Goal: Task Accomplishment & Management: Manage account settings

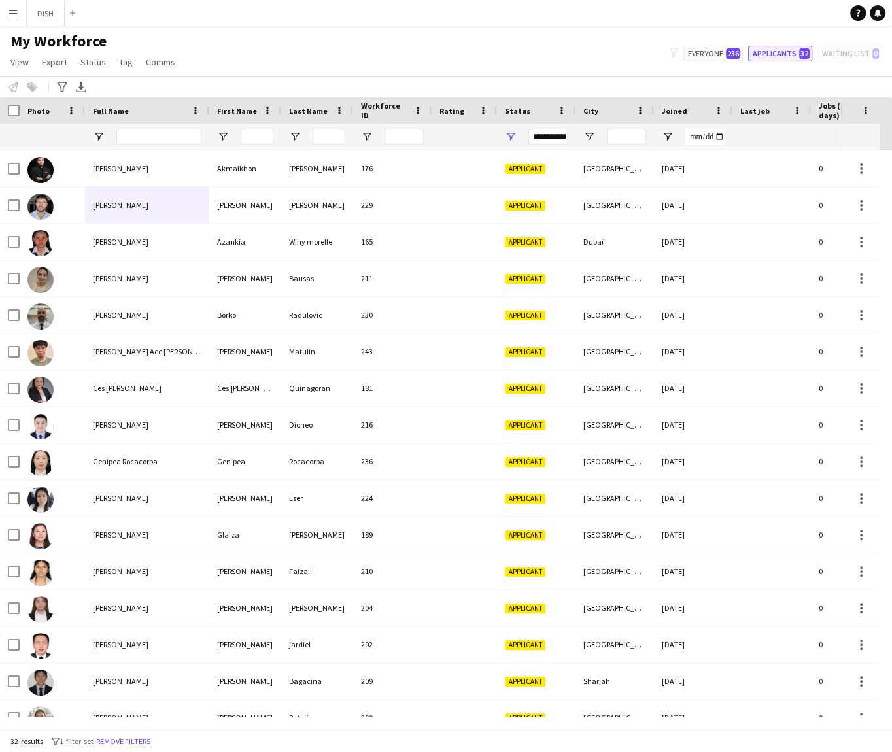
click at [764, 55] on button "Applicants 32" at bounding box center [780, 54] width 64 height 16
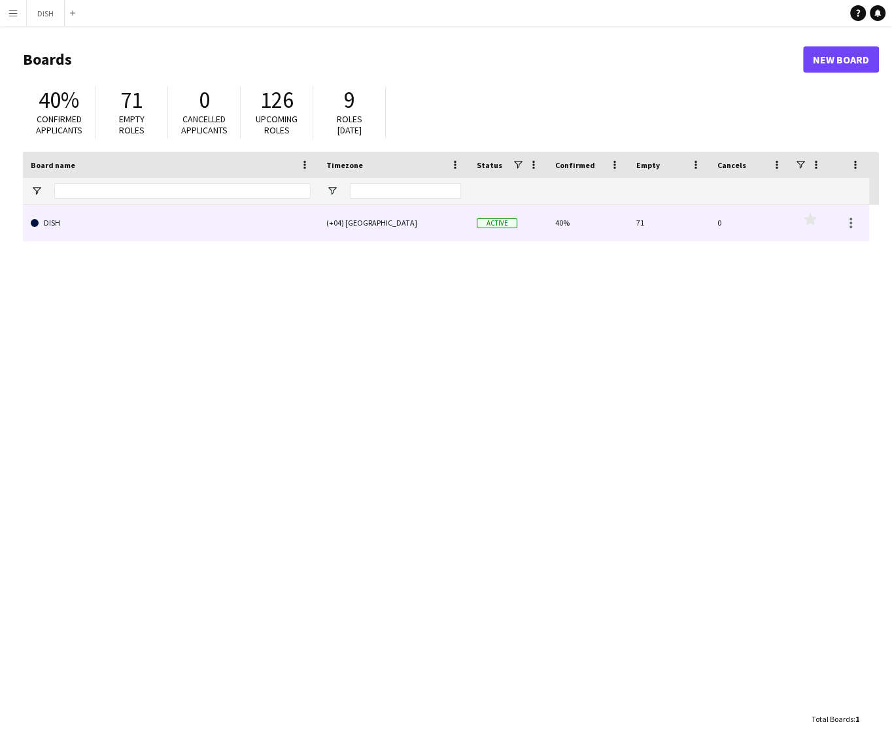
click at [428, 220] on div "(+04) [GEOGRAPHIC_DATA]" at bounding box center [393, 223] width 150 height 36
click at [287, 226] on link "DISH" at bounding box center [171, 223] width 280 height 37
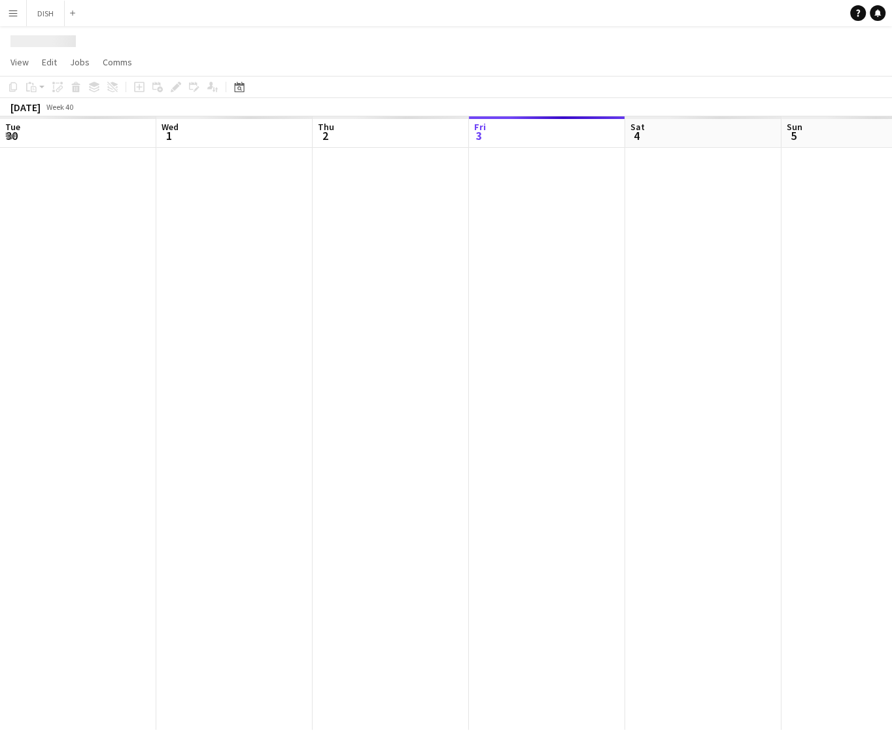
scroll to position [0, 313]
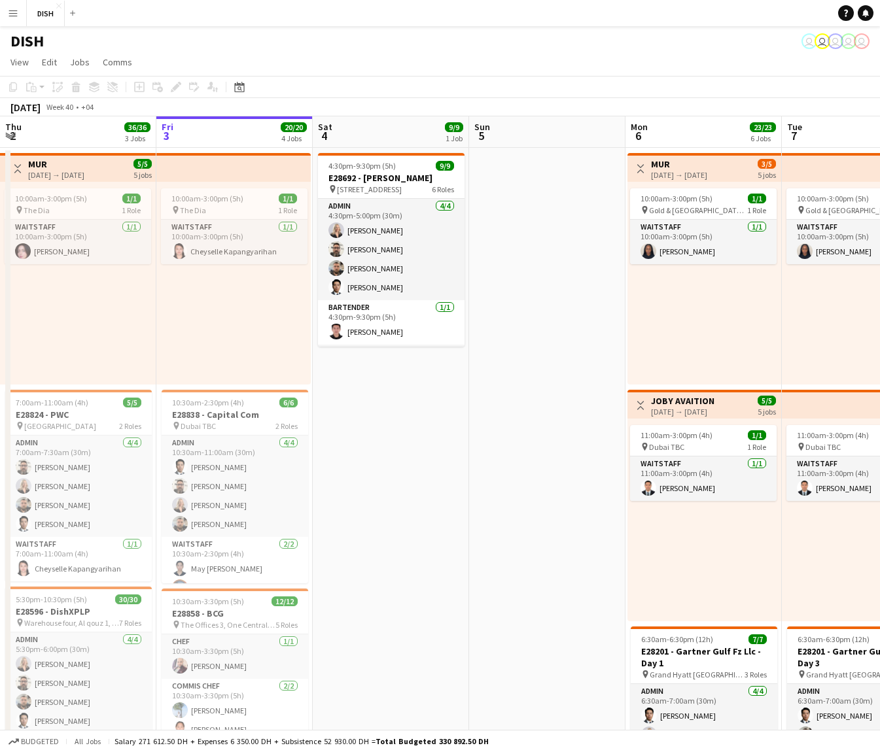
click at [15, 12] on app-icon "Menu" at bounding box center [13, 13] width 10 height 10
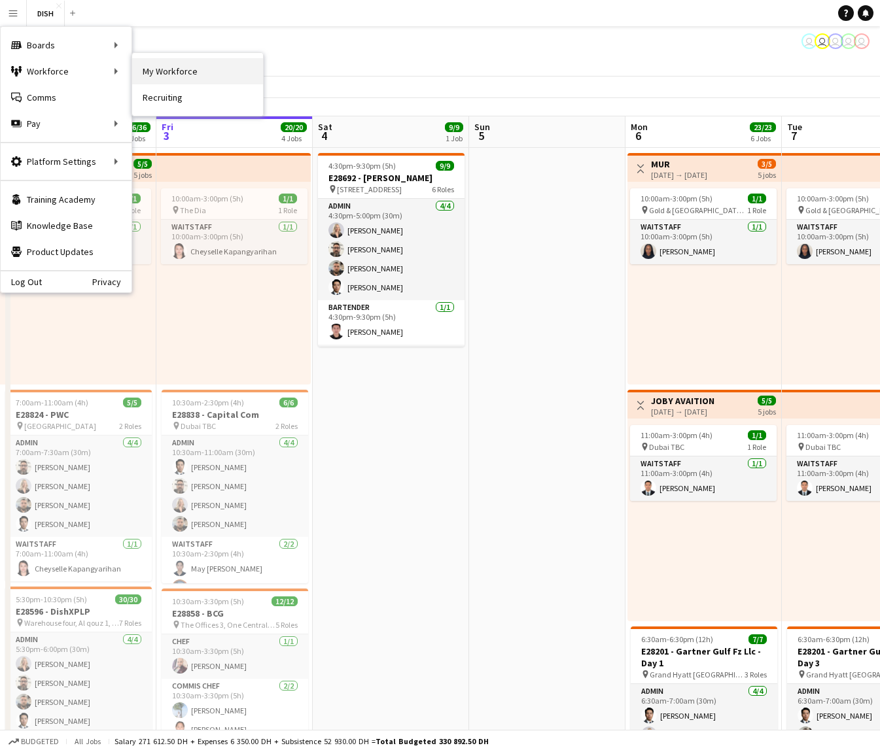
click at [186, 75] on link "My Workforce" at bounding box center [197, 71] width 131 height 26
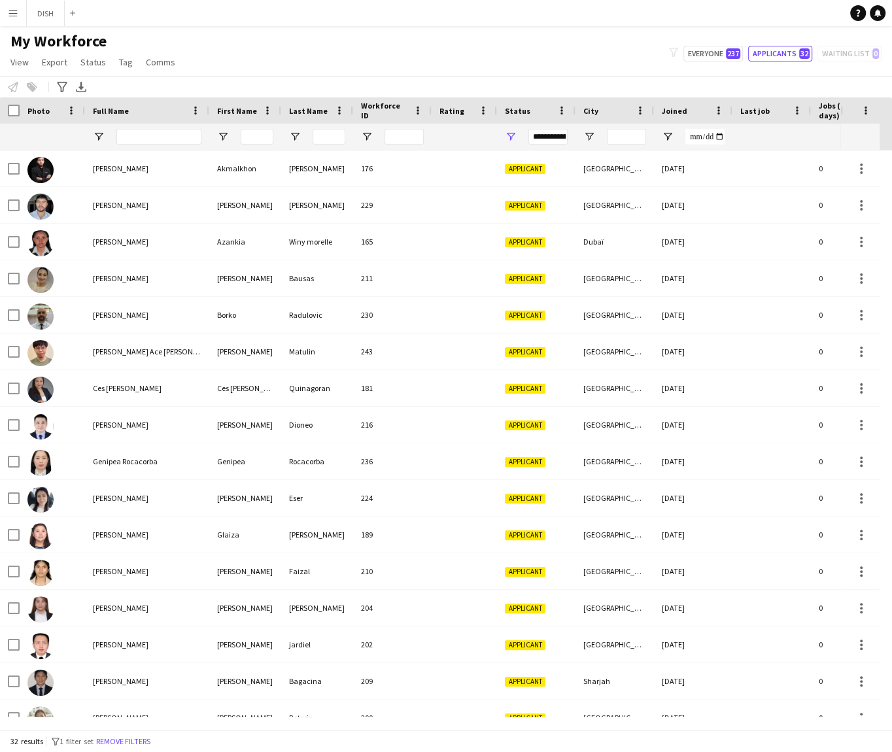
click at [16, 78] on div "Notify workforce Add to tag Select at least one crew to tag him or her. Advance…" at bounding box center [446, 87] width 892 height 22
click at [735, 44] on div "My Workforce View Views Default view f1 J.view [PERSON_NAME]'s view Test New vi…" at bounding box center [446, 53] width 892 height 44
click at [736, 49] on span "237" at bounding box center [733, 53] width 14 height 10
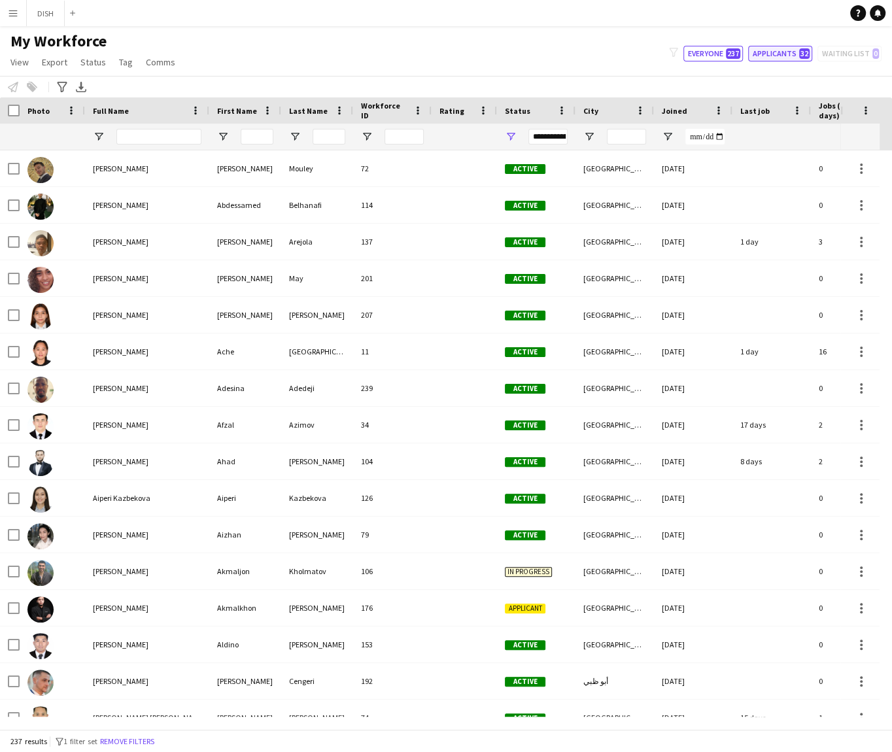
click at [783, 56] on button "Applicants 32" at bounding box center [780, 54] width 64 height 16
type input "**********"
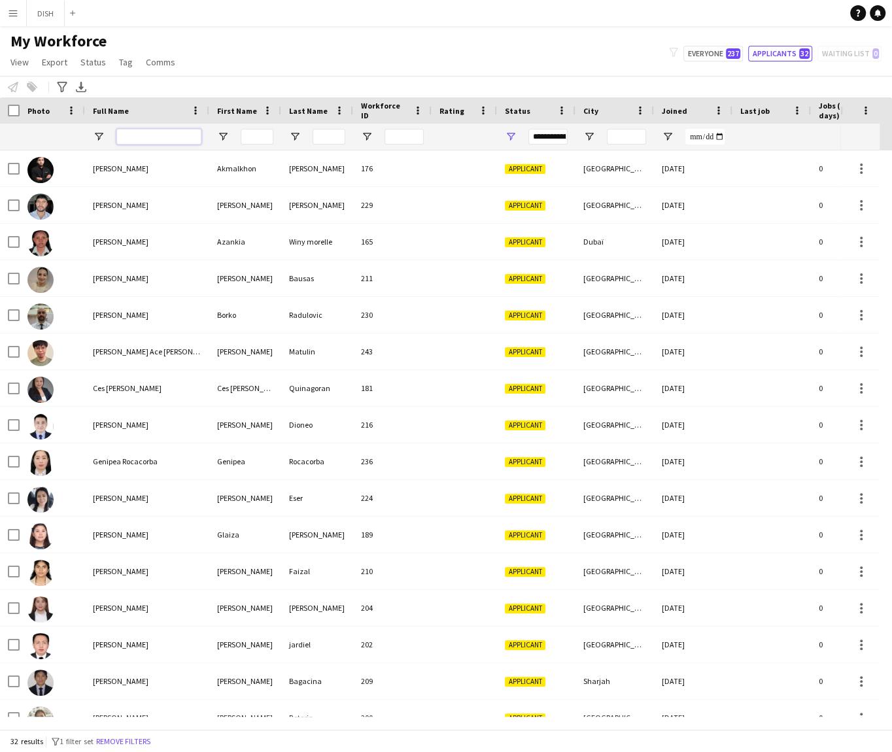
drag, startPoint x: 167, startPoint y: 135, endPoint x: 157, endPoint y: 148, distance: 16.3
click at [167, 135] on input "Full Name Filter Input" at bounding box center [158, 137] width 85 height 16
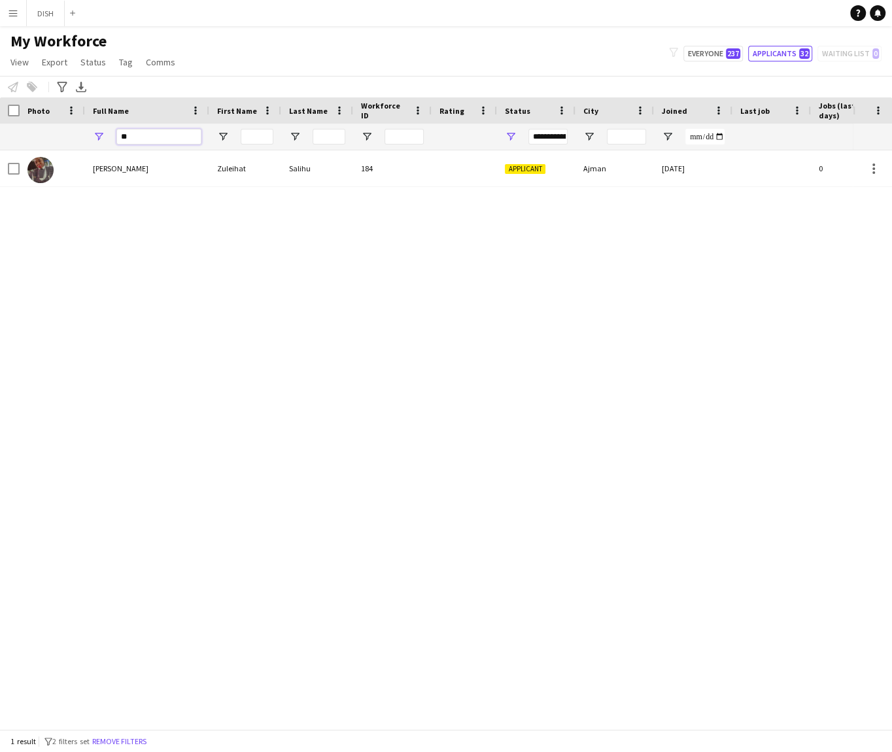
type input "*"
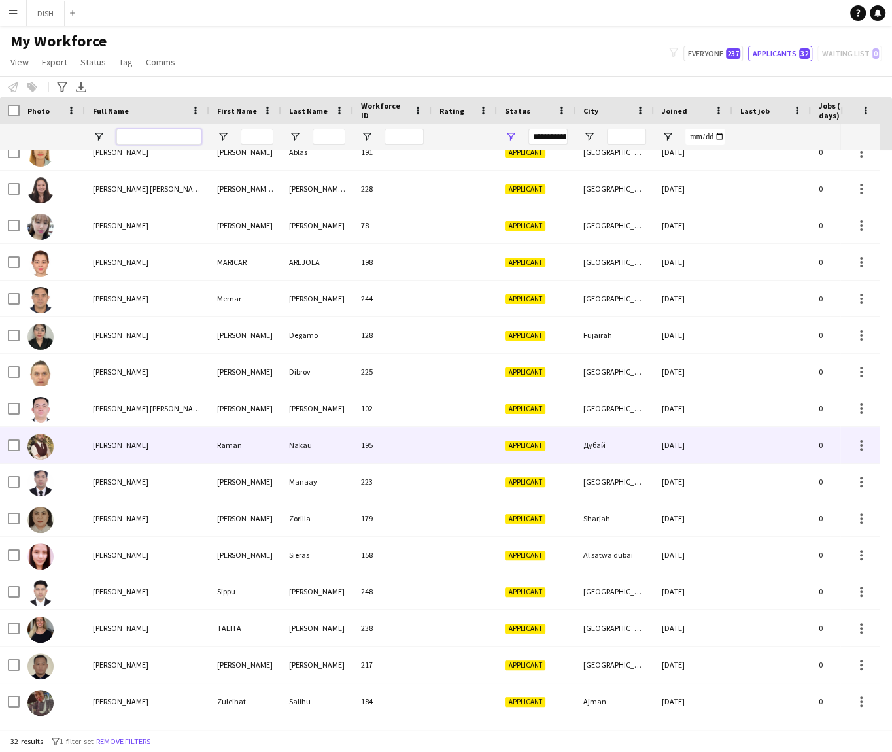
scroll to position [605, 0]
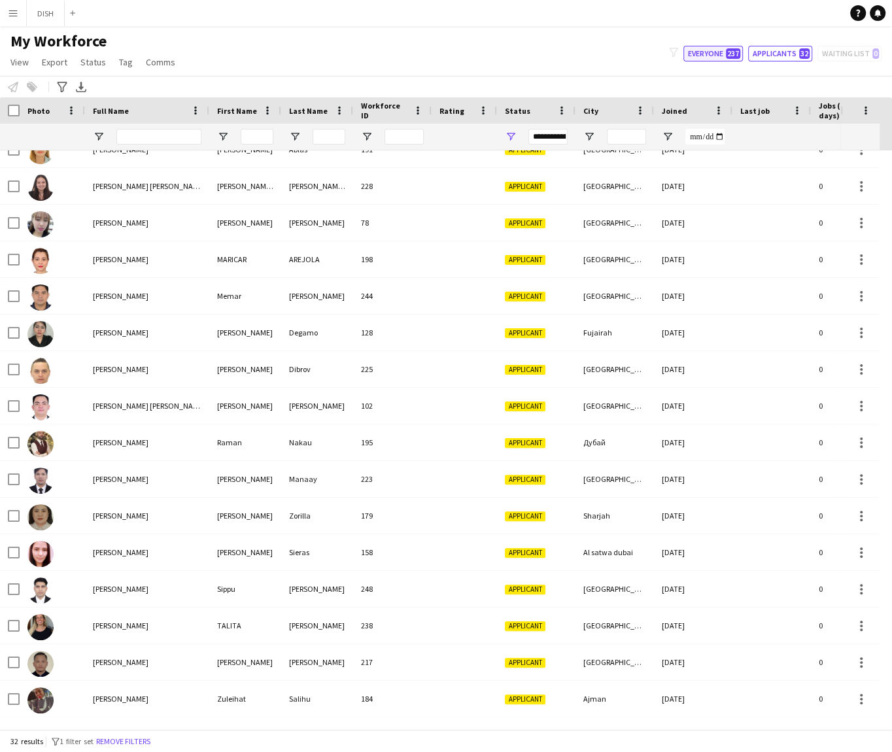
click at [730, 54] on span "237" at bounding box center [733, 53] width 14 height 10
type input "**********"
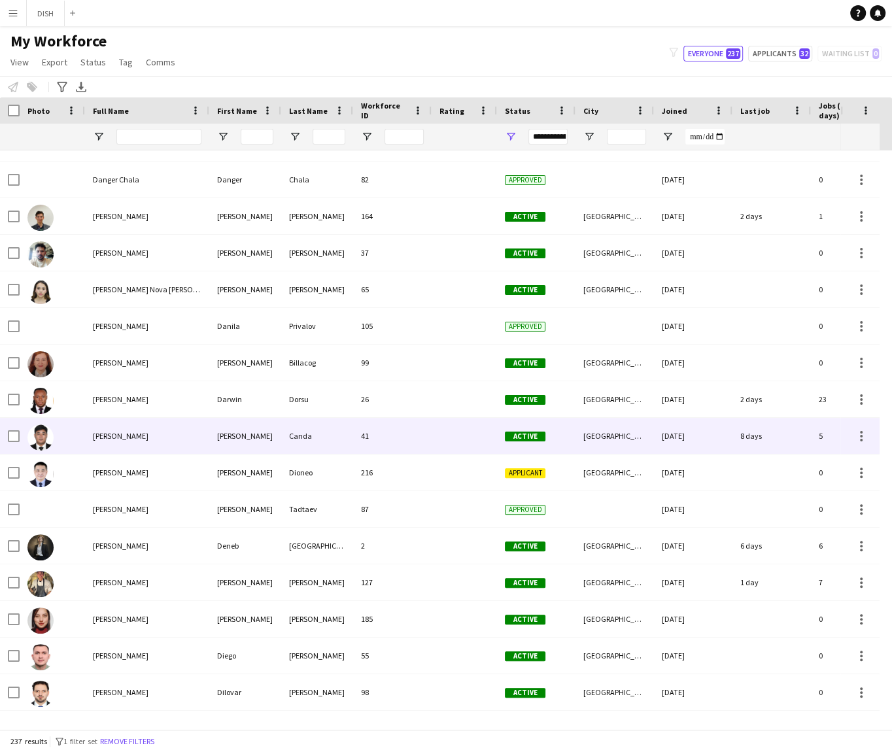
scroll to position [0, 0]
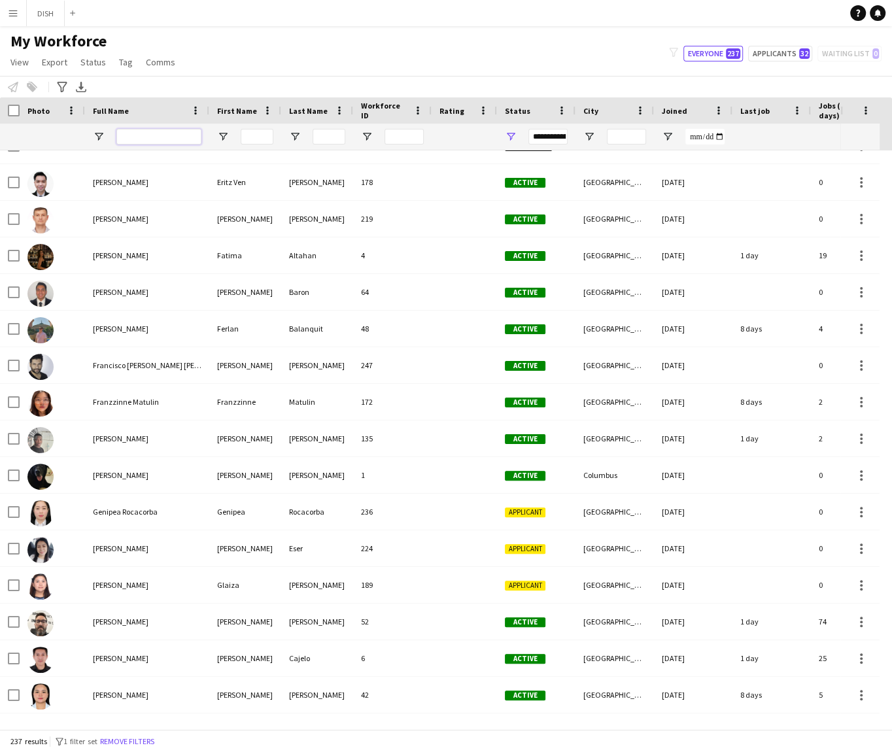
click at [149, 137] on input "Full Name Filter Input" at bounding box center [158, 137] width 85 height 16
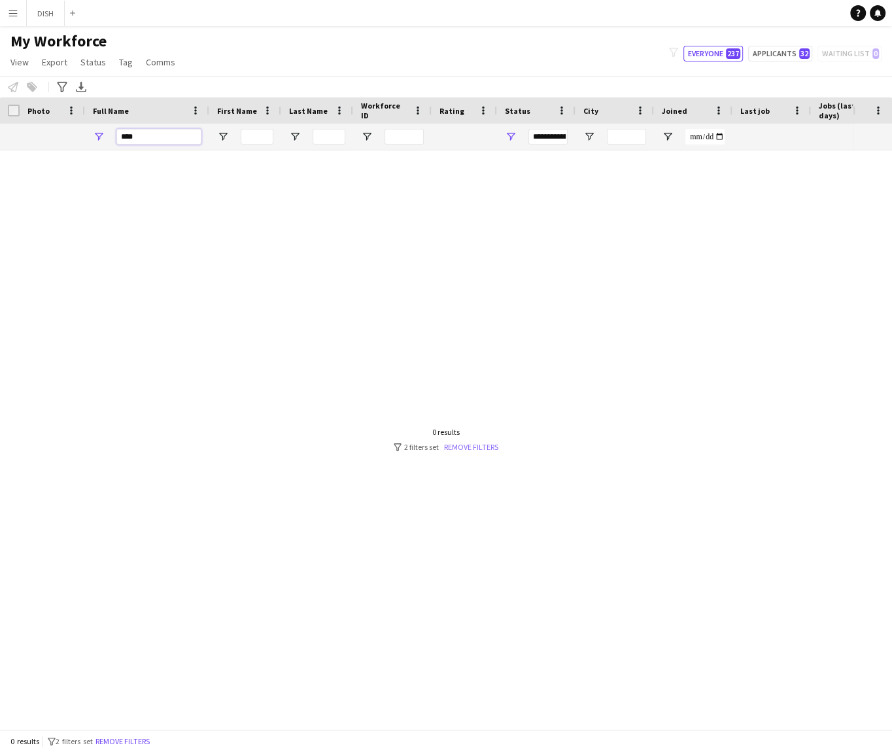
type input "****"
click at [466, 450] on link "Remove filters" at bounding box center [471, 447] width 54 height 10
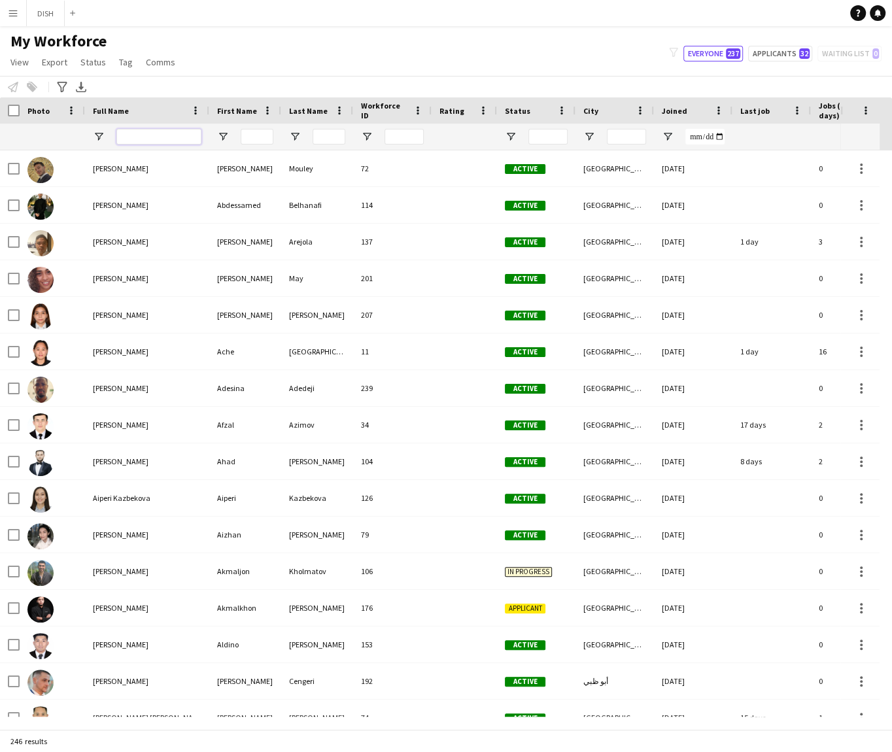
click at [150, 137] on input "Full Name Filter Input" at bounding box center [158, 137] width 85 height 16
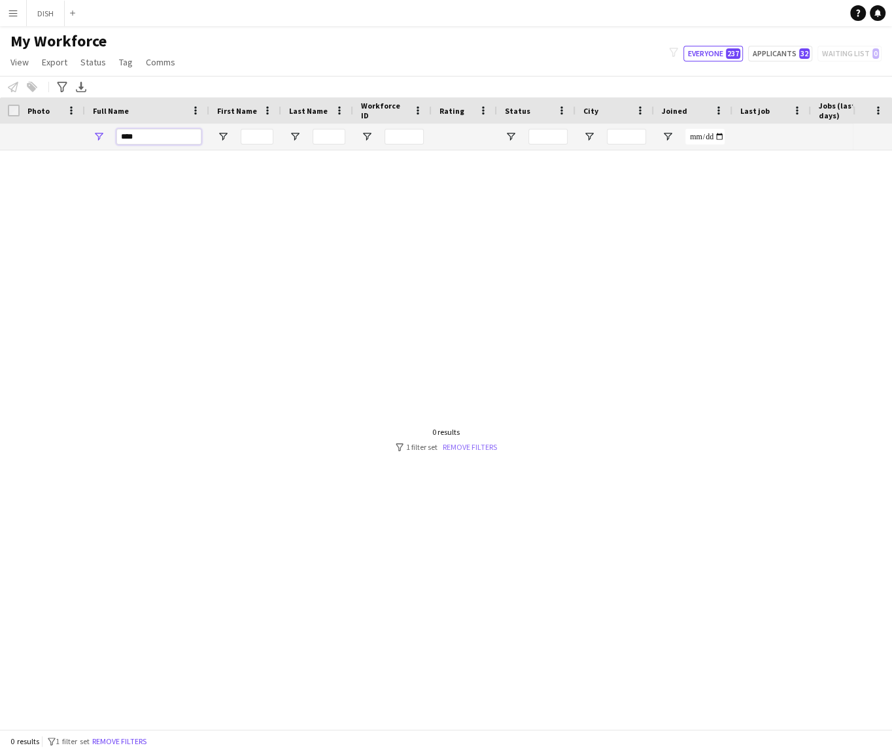
type input "****"
click at [489, 444] on link "Remove filters" at bounding box center [470, 447] width 54 height 10
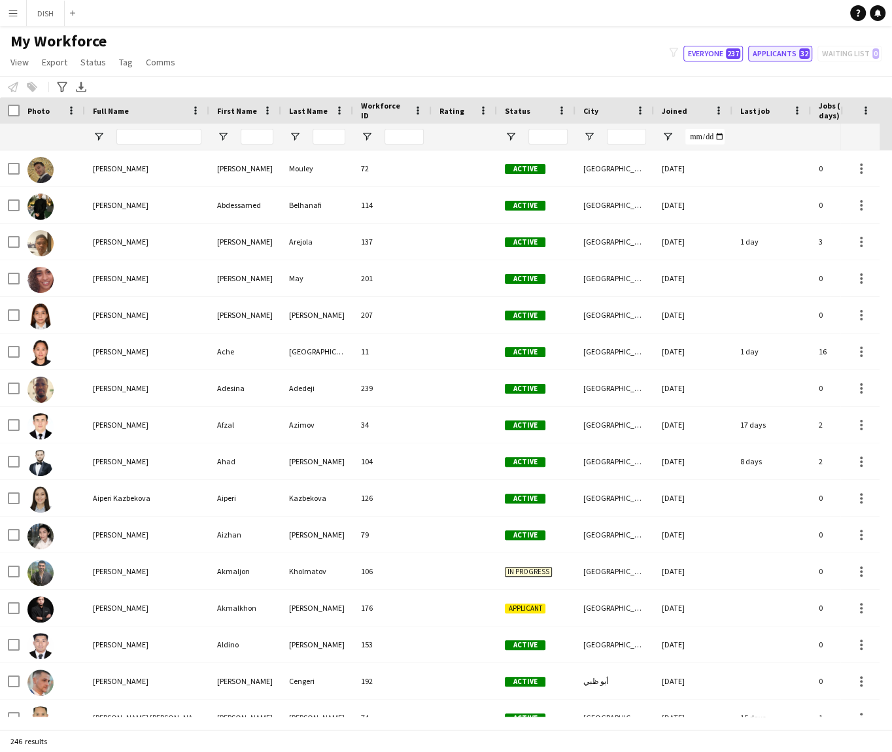
click at [804, 52] on span "32" at bounding box center [804, 53] width 10 height 10
type input "**********"
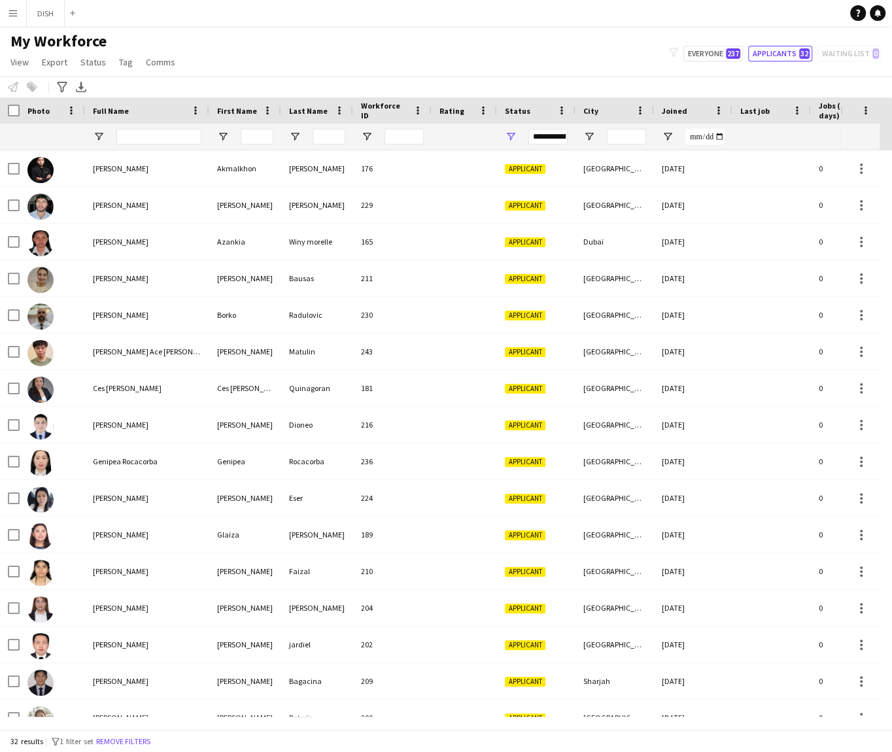
click at [247, 64] on div "My Workforce View Views Default view f1 J.view [PERSON_NAME]'s view Test New vi…" at bounding box center [446, 53] width 892 height 44
click at [24, 60] on span "View" at bounding box center [19, 62] width 18 height 12
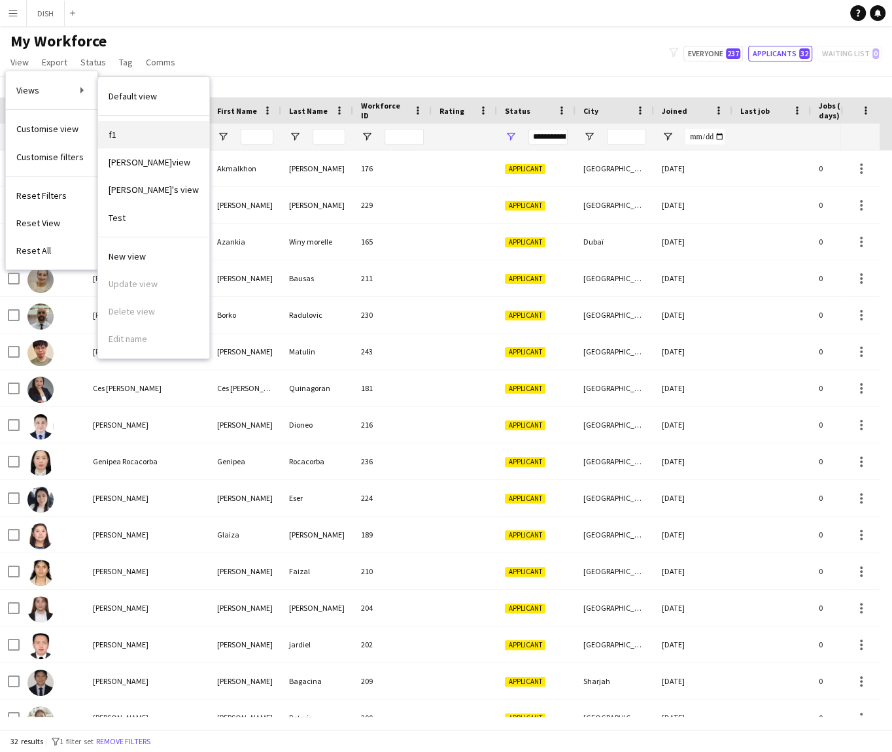
click at [145, 134] on link "f1" at bounding box center [153, 134] width 111 height 27
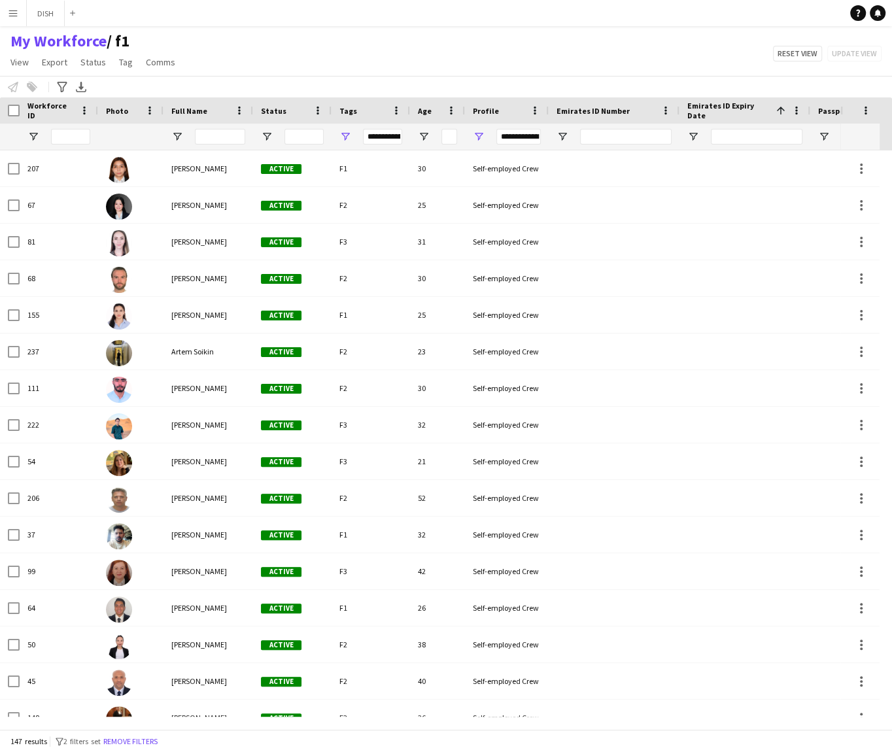
click at [621, 110] on span "Emirates ID Number" at bounding box center [592, 111] width 73 height 10
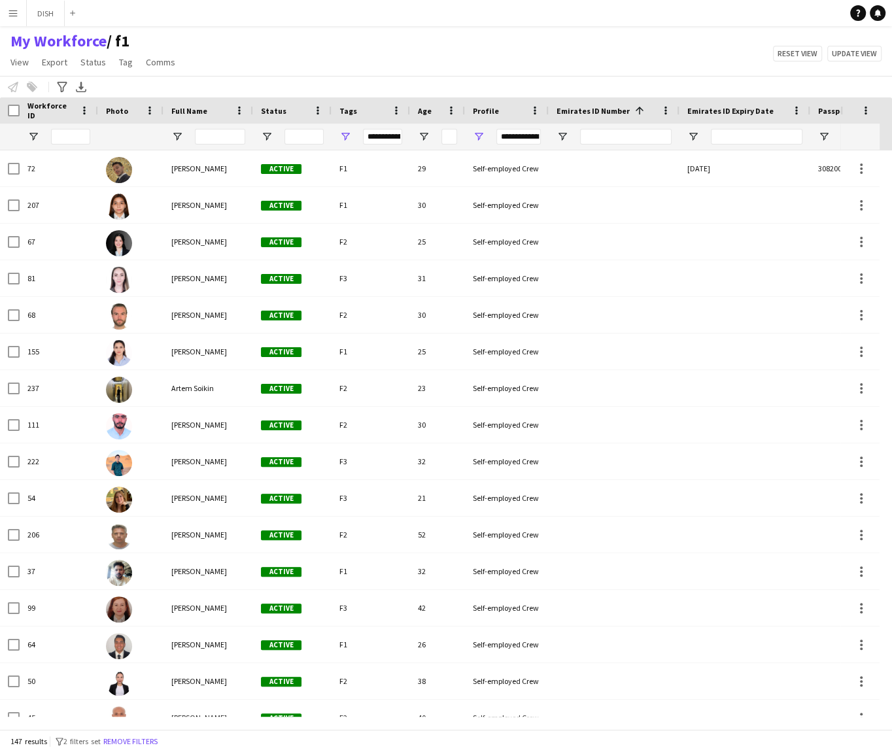
click at [575, 112] on span "Emirates ID Number" at bounding box center [592, 111] width 73 height 10
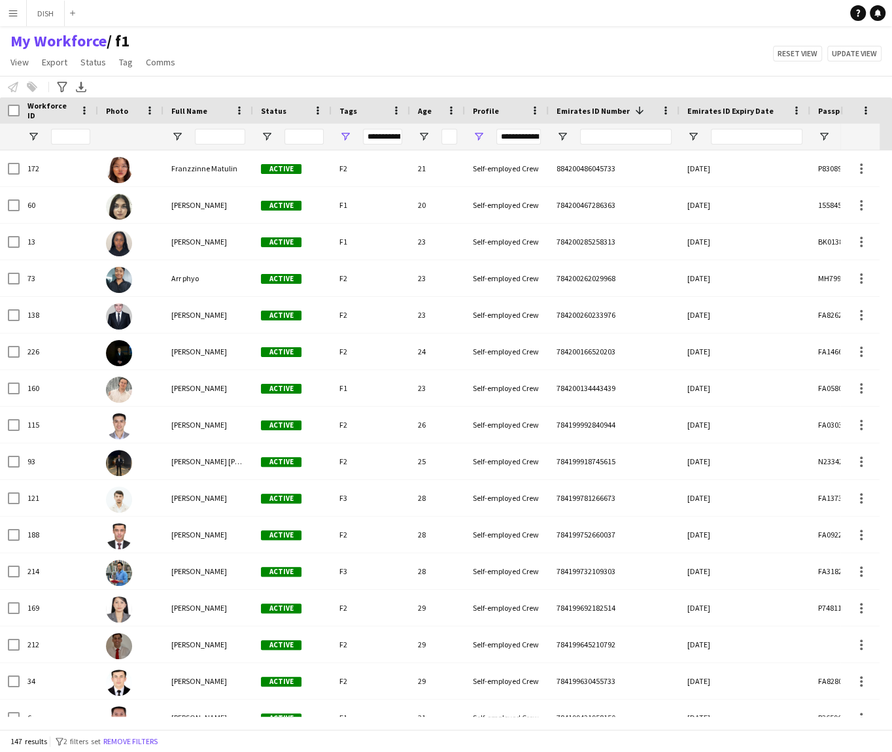
click at [575, 112] on span "Emirates ID Number" at bounding box center [592, 111] width 73 height 10
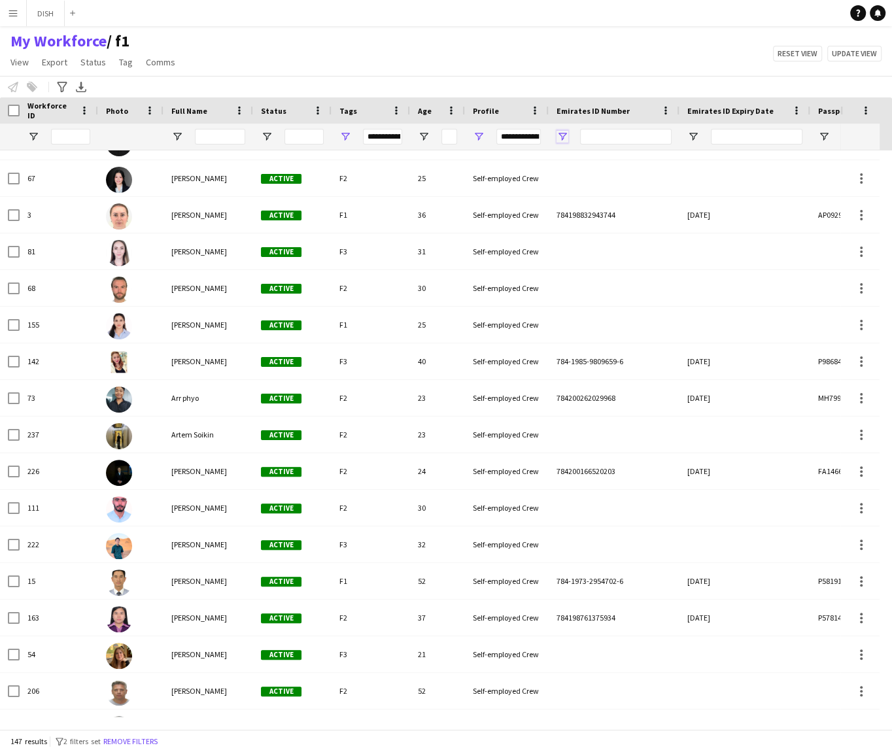
click at [564, 135] on span "Open Filter Menu" at bounding box center [562, 137] width 12 height 12
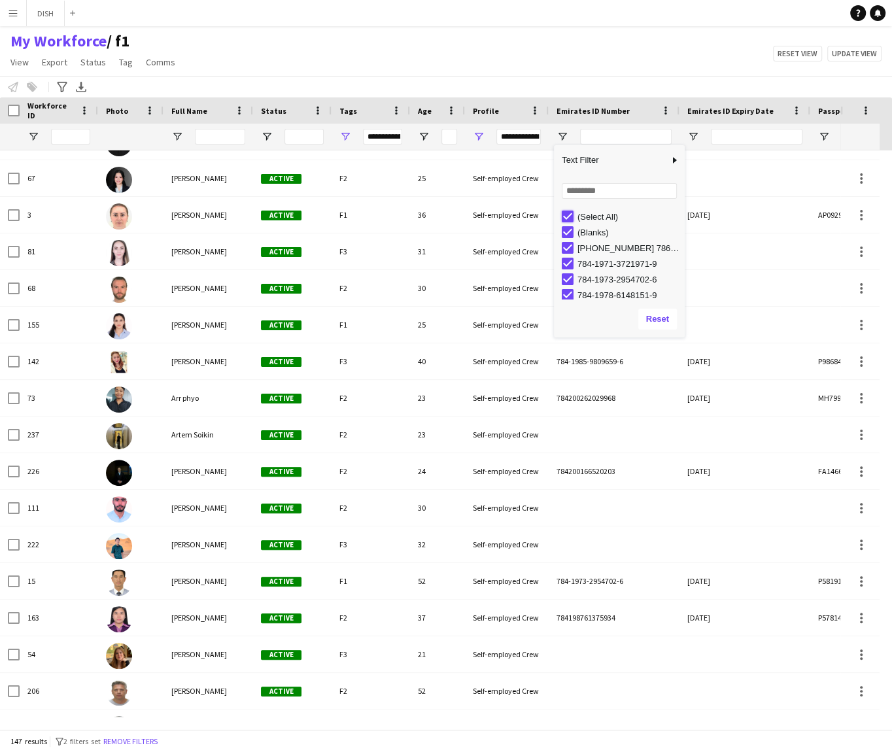
type input "***"
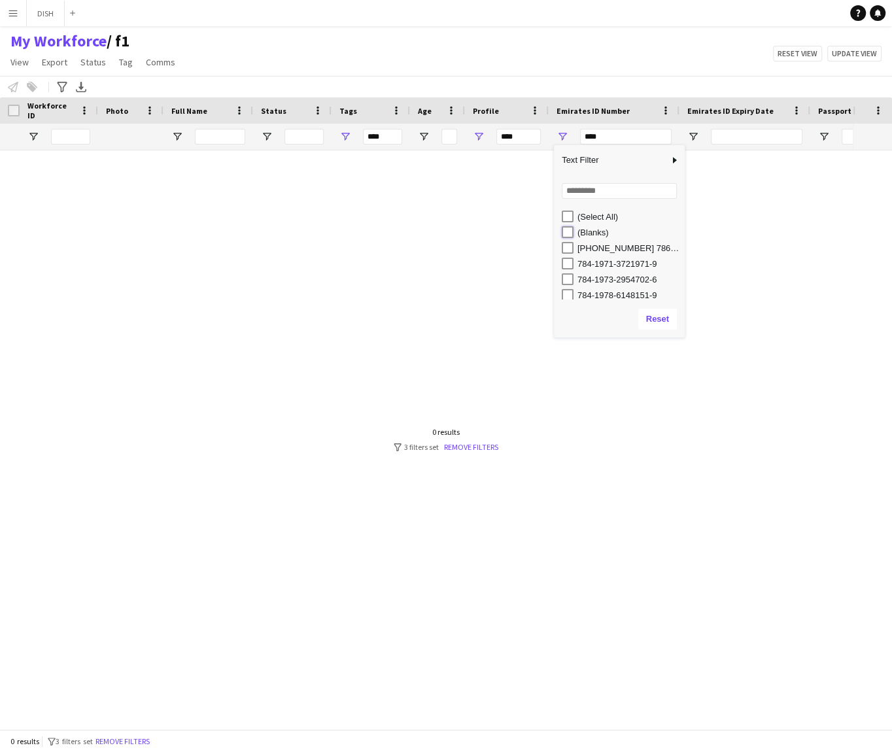
type input "**********"
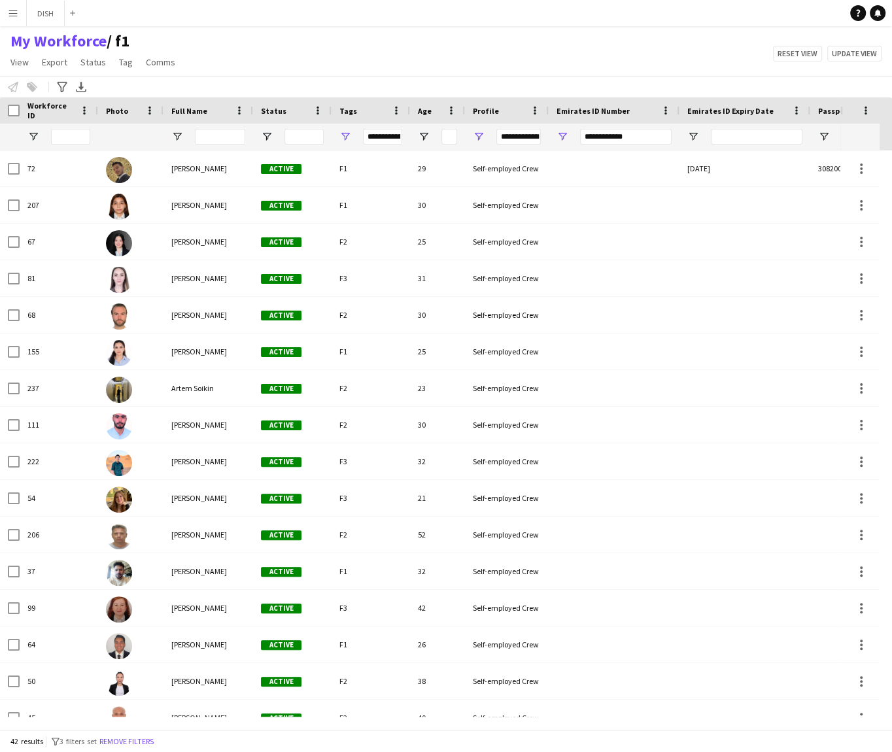
click at [572, 51] on div "My Workforce / f1 View Views Default view f1 J.view [PERSON_NAME]'s view Test N…" at bounding box center [446, 53] width 892 height 44
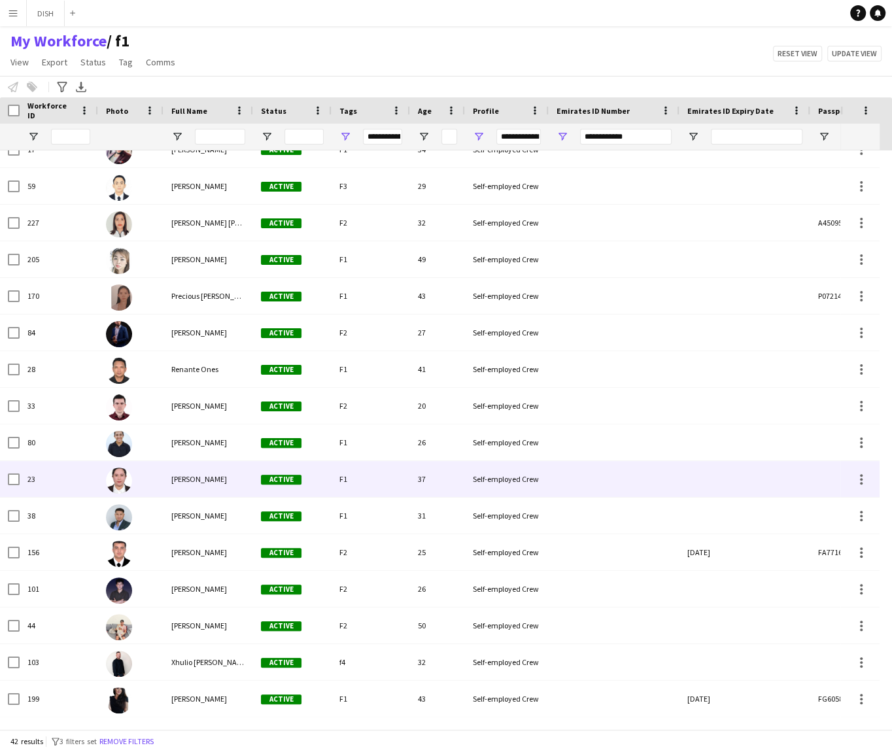
click at [534, 481] on div "Self-employed Crew" at bounding box center [507, 479] width 84 height 36
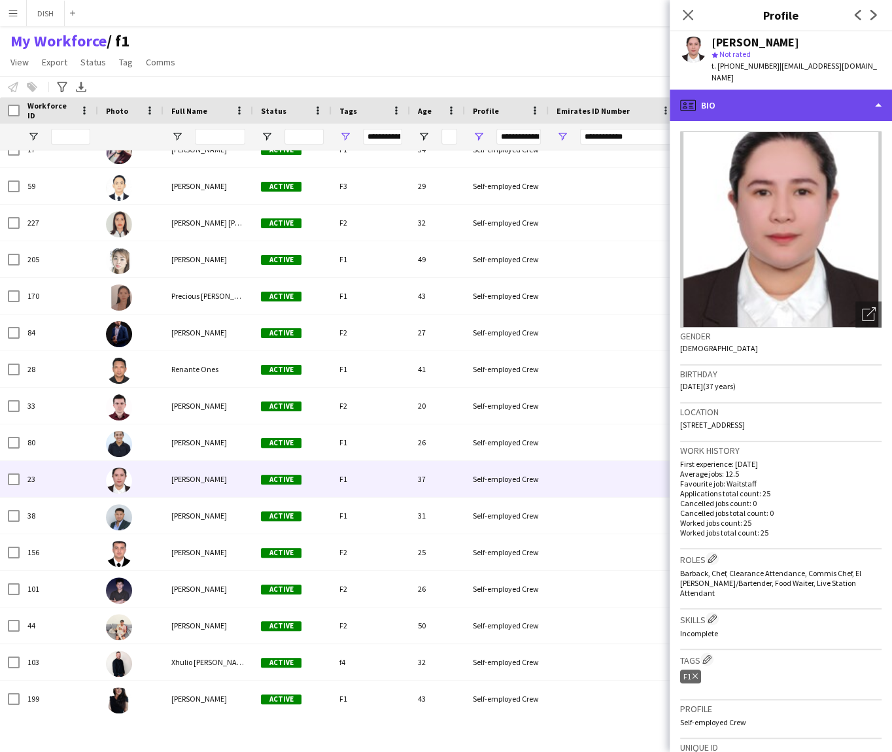
click at [749, 97] on div "profile Bio" at bounding box center [781, 105] width 222 height 31
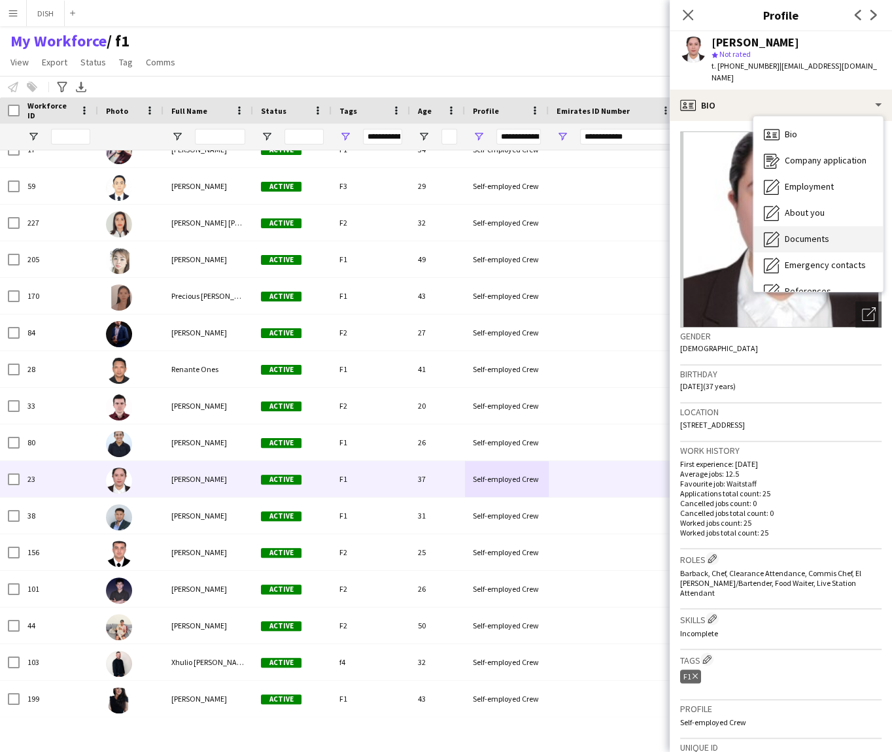
click at [804, 233] on span "Documents" at bounding box center [807, 239] width 44 height 12
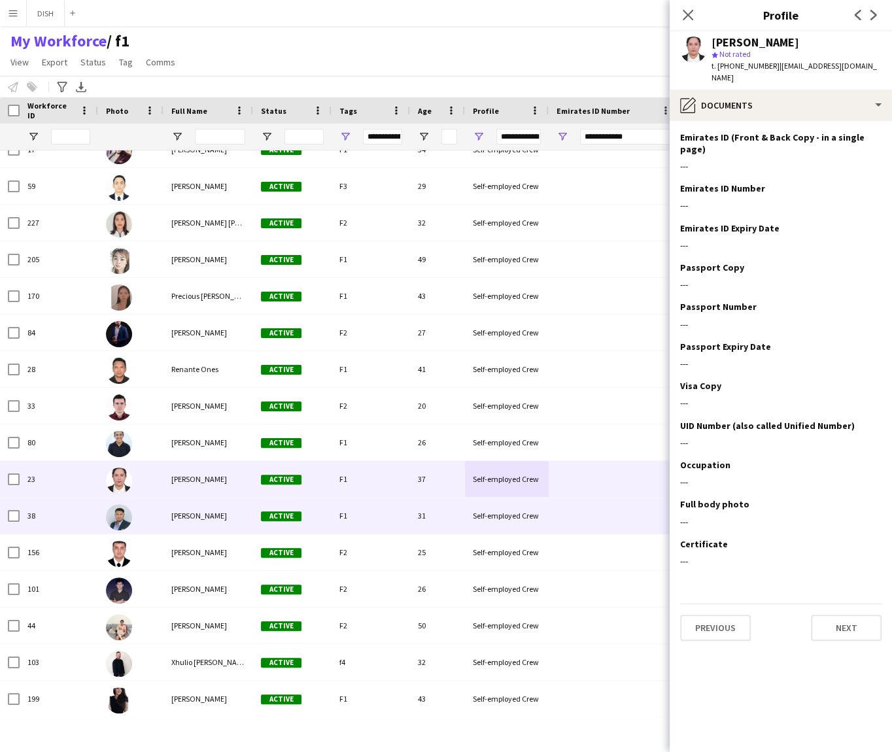
click at [468, 510] on div "Self-employed Crew" at bounding box center [507, 516] width 84 height 36
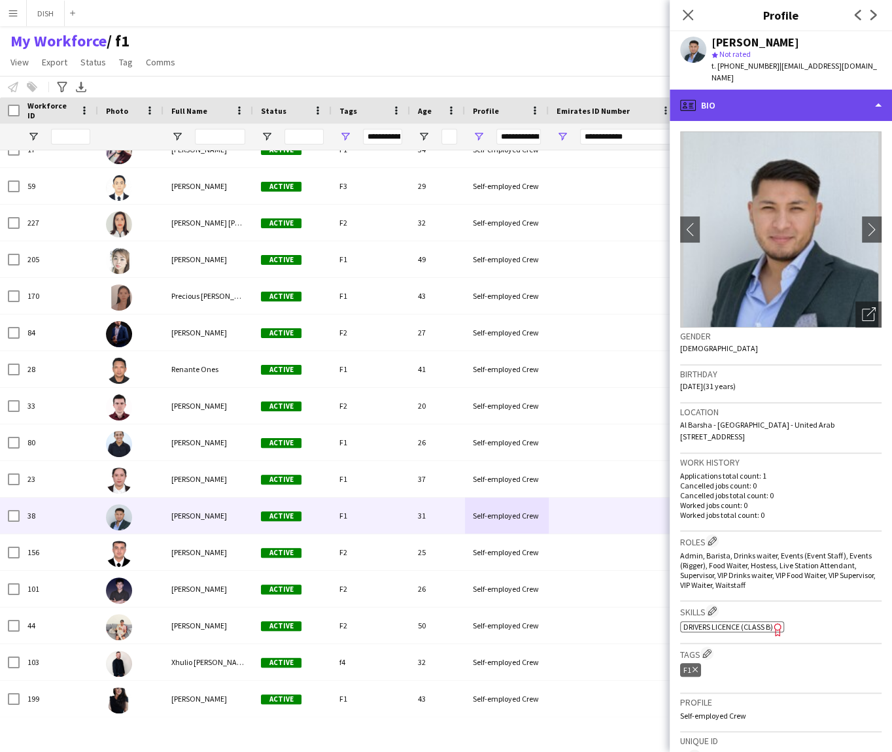
click at [761, 107] on div "profile Bio" at bounding box center [781, 105] width 222 height 31
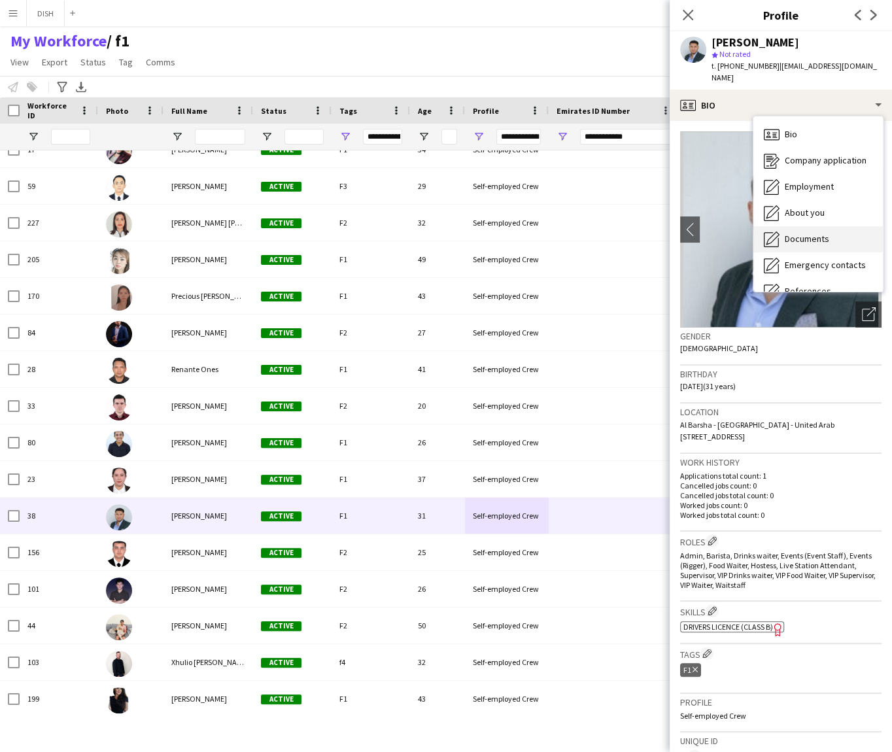
click at [785, 233] on span "Documents" at bounding box center [807, 239] width 44 height 12
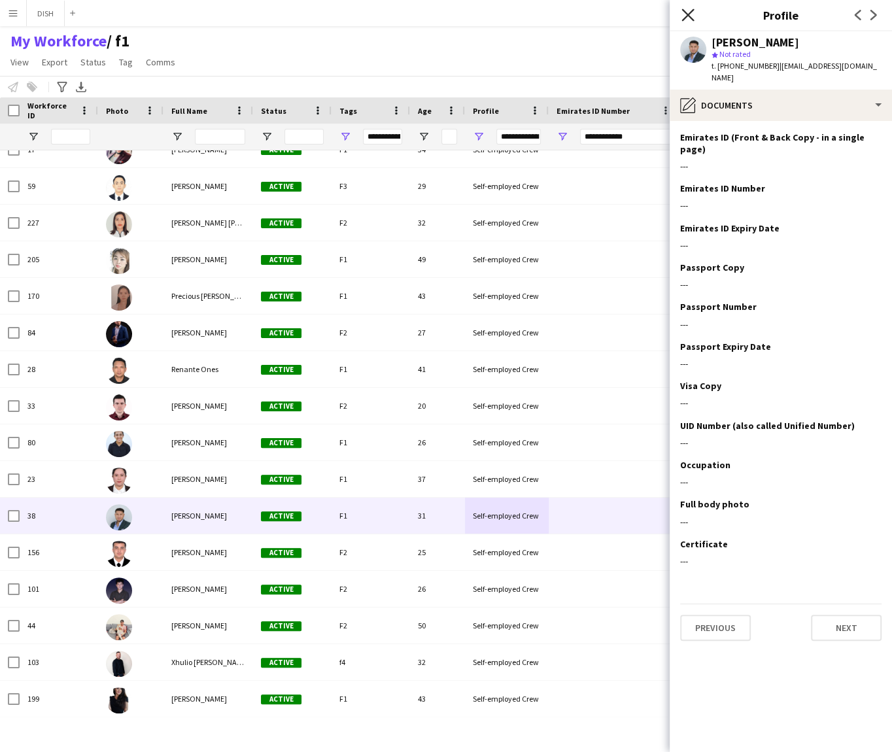
click at [681, 14] on app-icon "Close pop-in" at bounding box center [688, 15] width 19 height 19
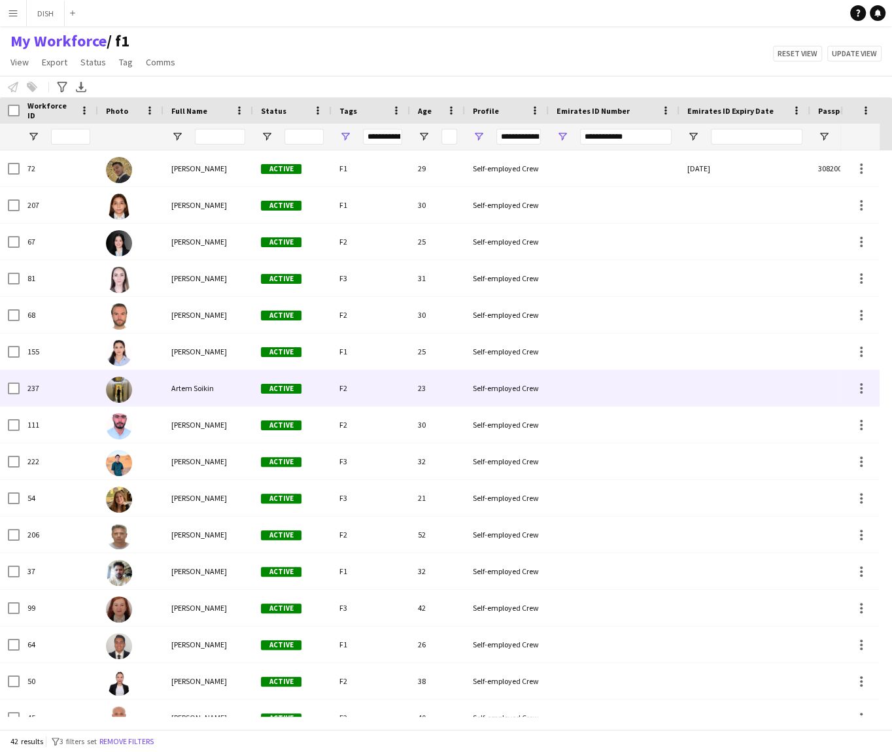
click at [158, 388] on div at bounding box center [130, 388] width 65 height 36
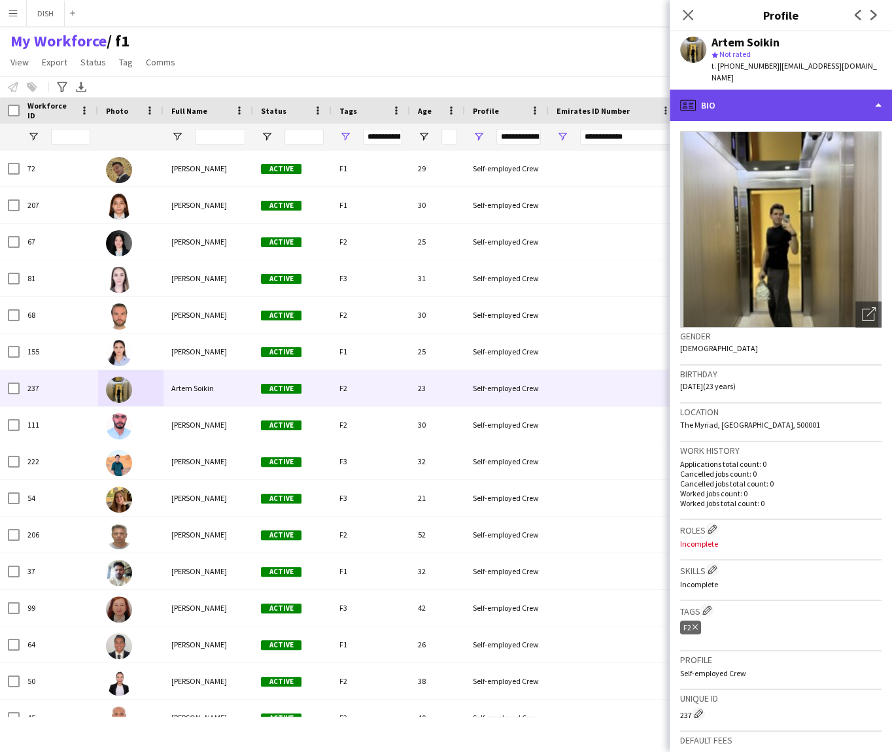
click at [776, 92] on div "profile Bio" at bounding box center [781, 105] width 222 height 31
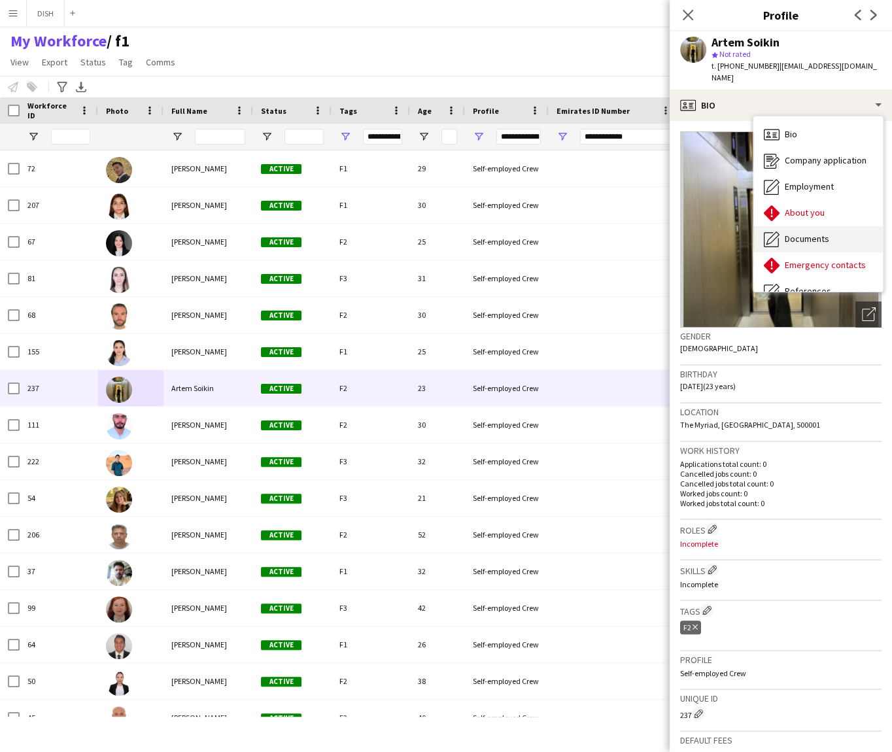
click at [809, 226] on div "Documents Documents" at bounding box center [817, 239] width 129 height 26
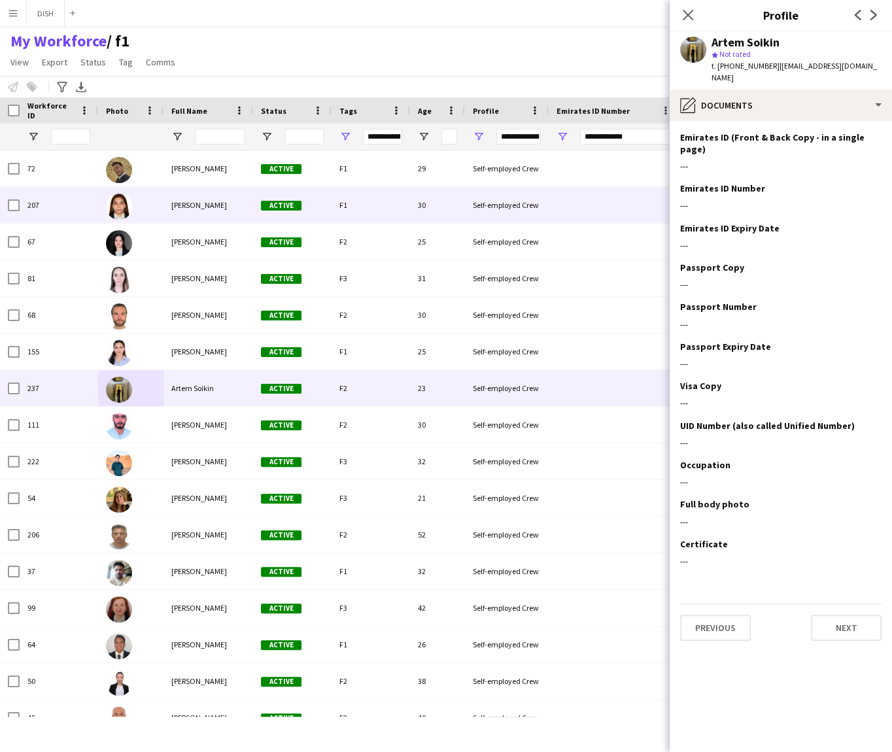
click at [203, 210] on div "[PERSON_NAME]" at bounding box center [208, 205] width 90 height 36
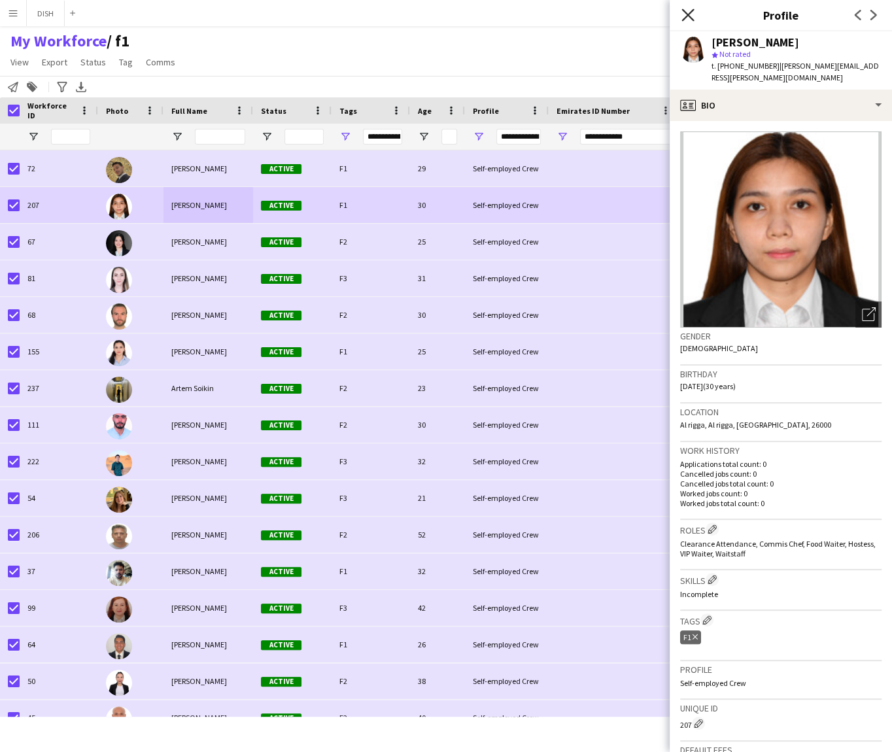
click at [690, 16] on icon "Close pop-in" at bounding box center [687, 15] width 12 height 12
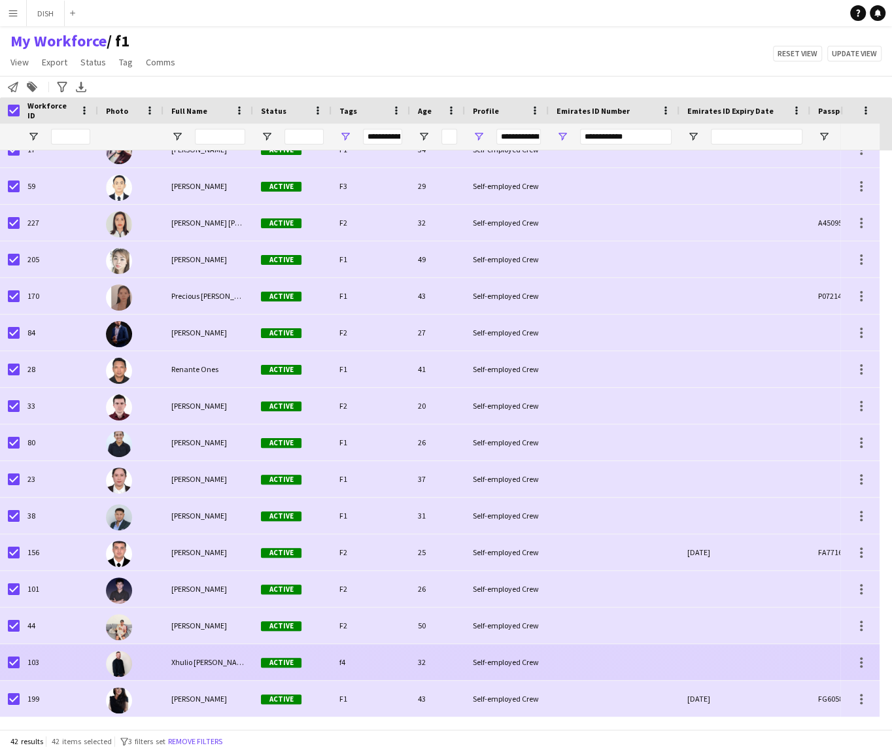
click at [611, 661] on div at bounding box center [614, 662] width 131 height 36
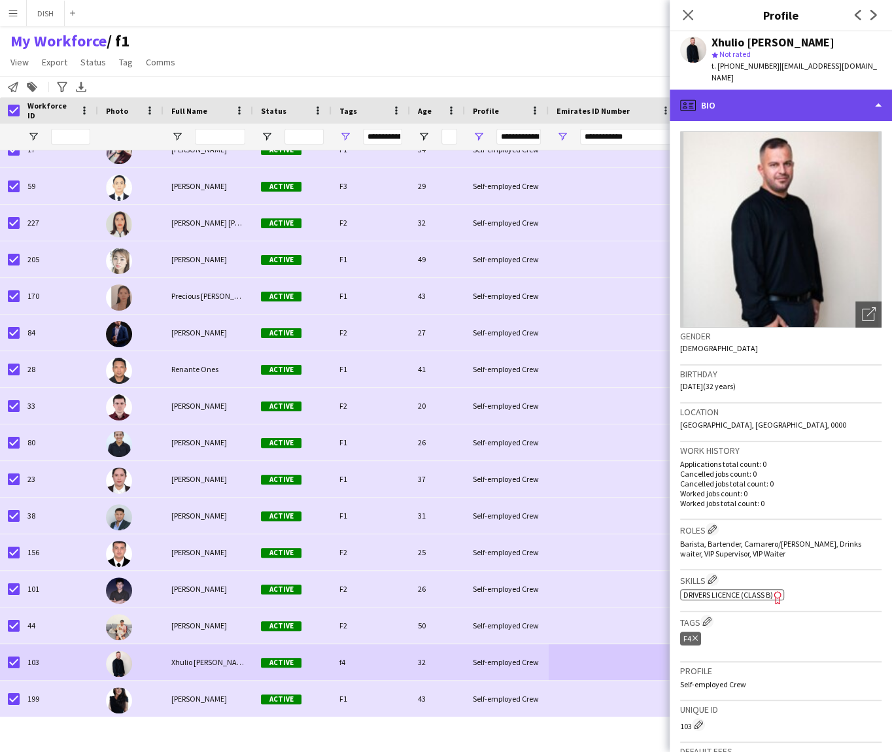
click at [801, 104] on div "profile Bio" at bounding box center [781, 105] width 222 height 31
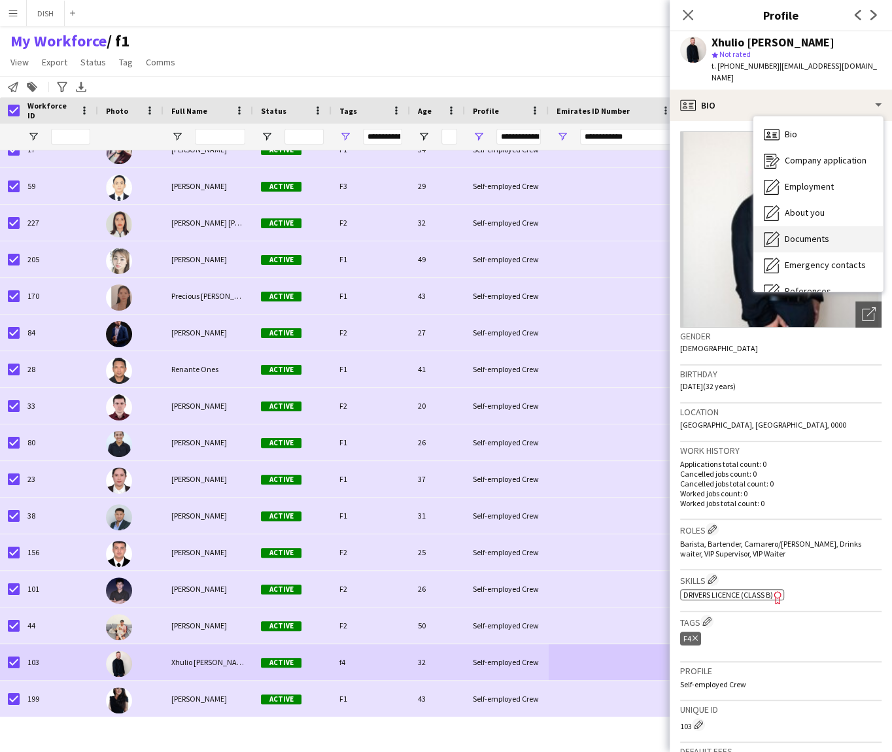
click at [829, 237] on div "Documents Documents" at bounding box center [817, 239] width 129 height 26
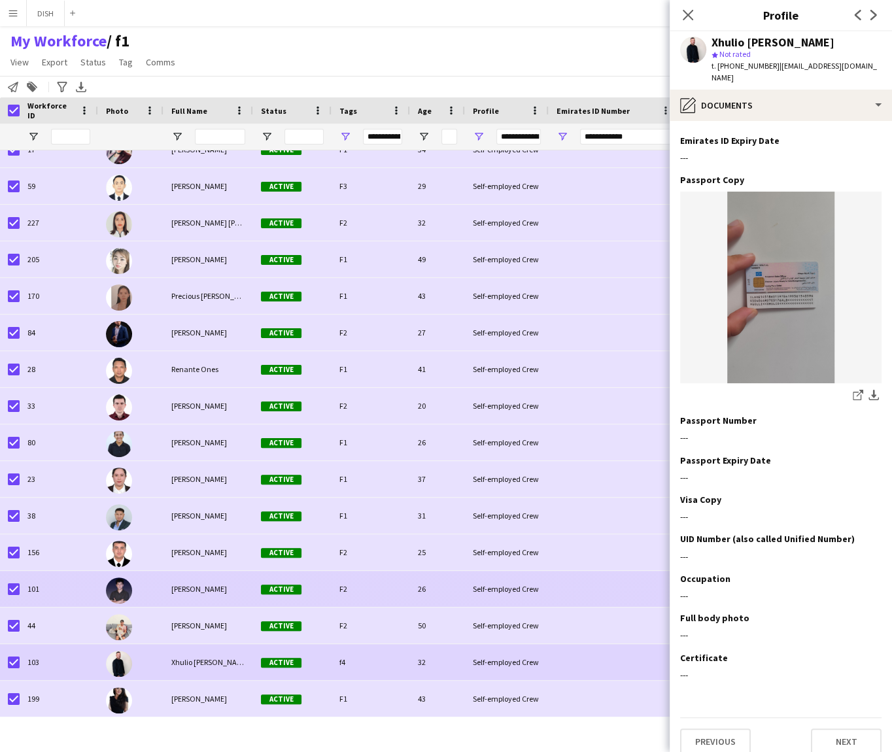
click at [162, 594] on div at bounding box center [130, 589] width 65 height 36
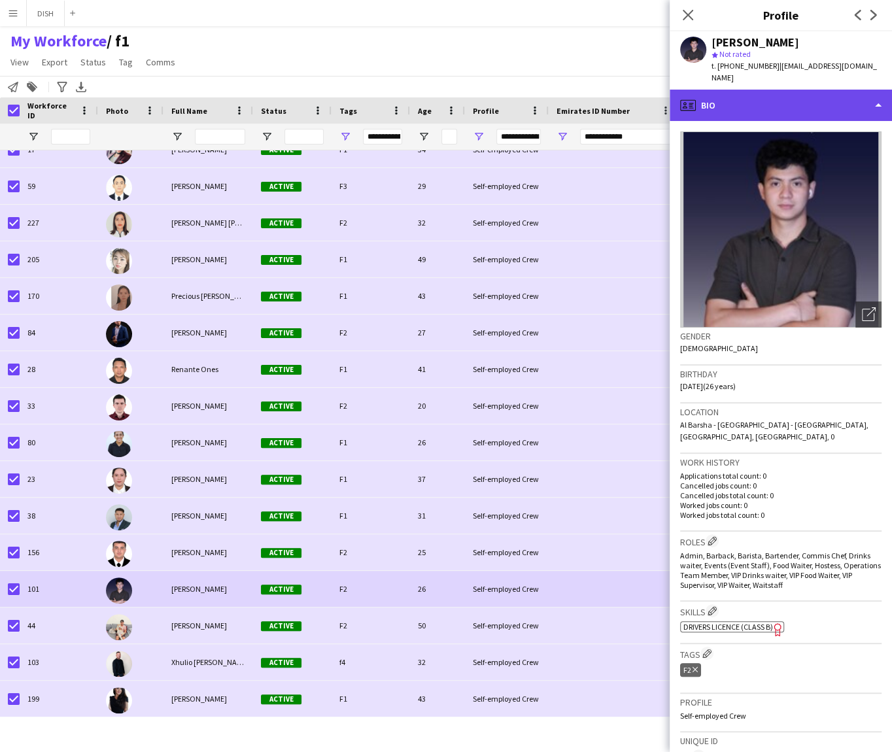
click at [774, 102] on div "profile Bio" at bounding box center [781, 105] width 222 height 31
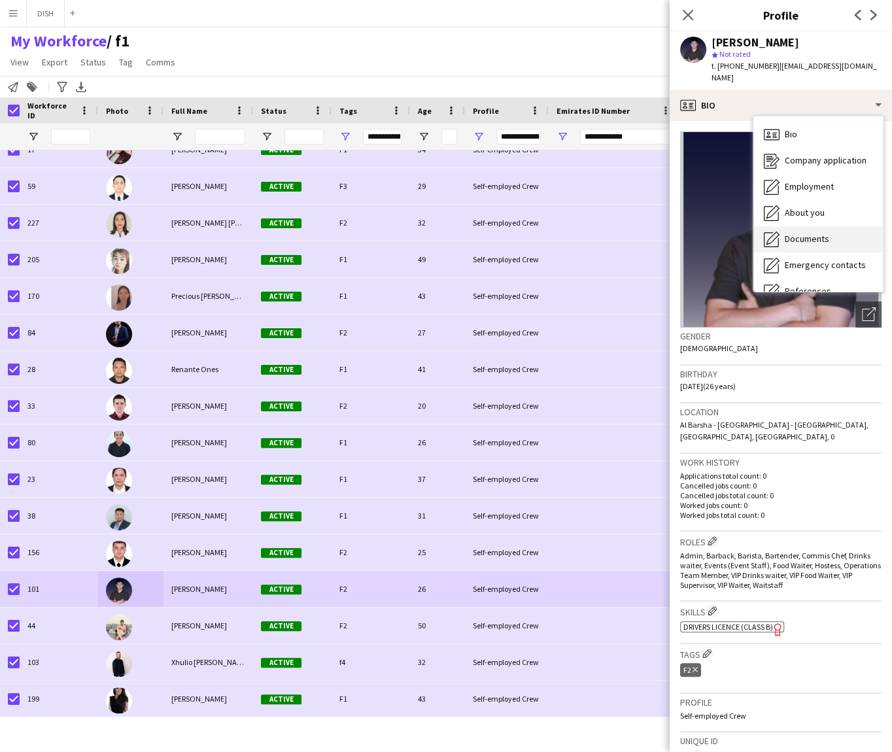
click at [785, 233] on span "Documents" at bounding box center [807, 239] width 44 height 12
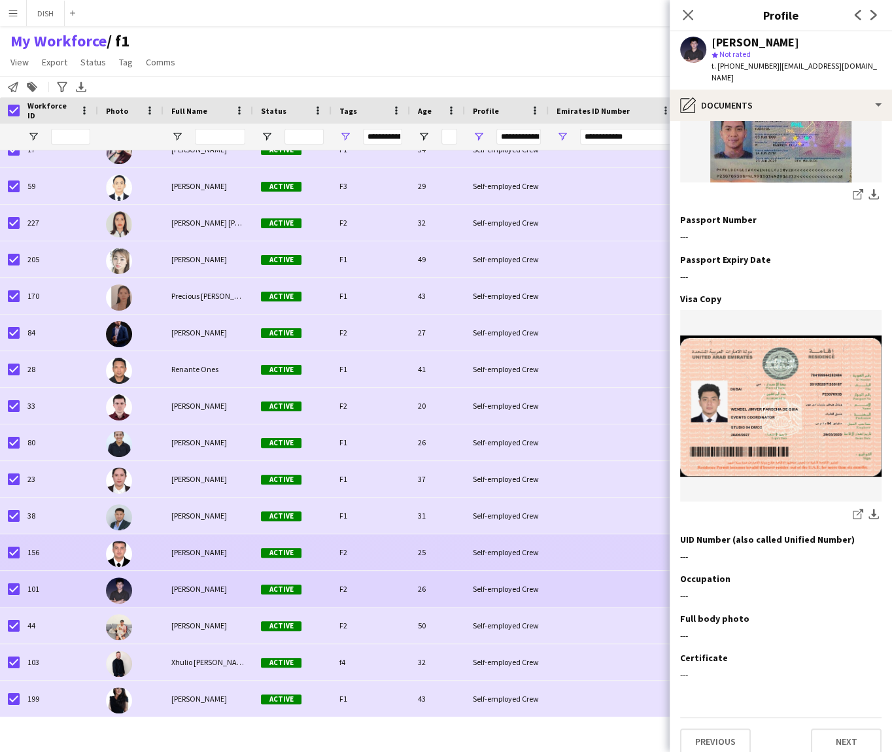
click at [259, 551] on div "Active" at bounding box center [292, 552] width 78 height 36
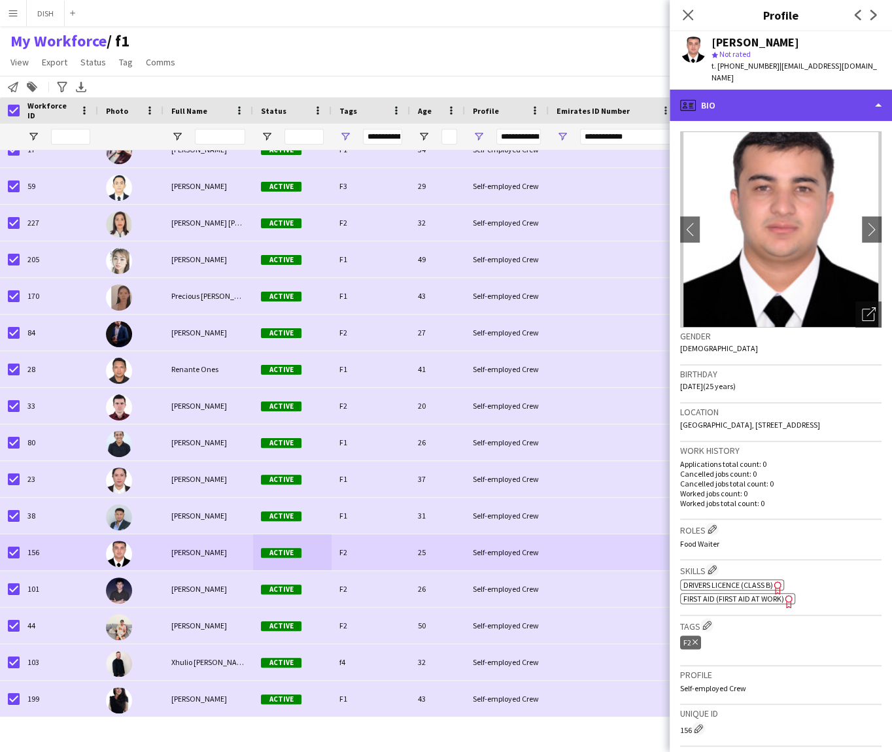
click at [770, 90] on div "profile Bio" at bounding box center [781, 105] width 222 height 31
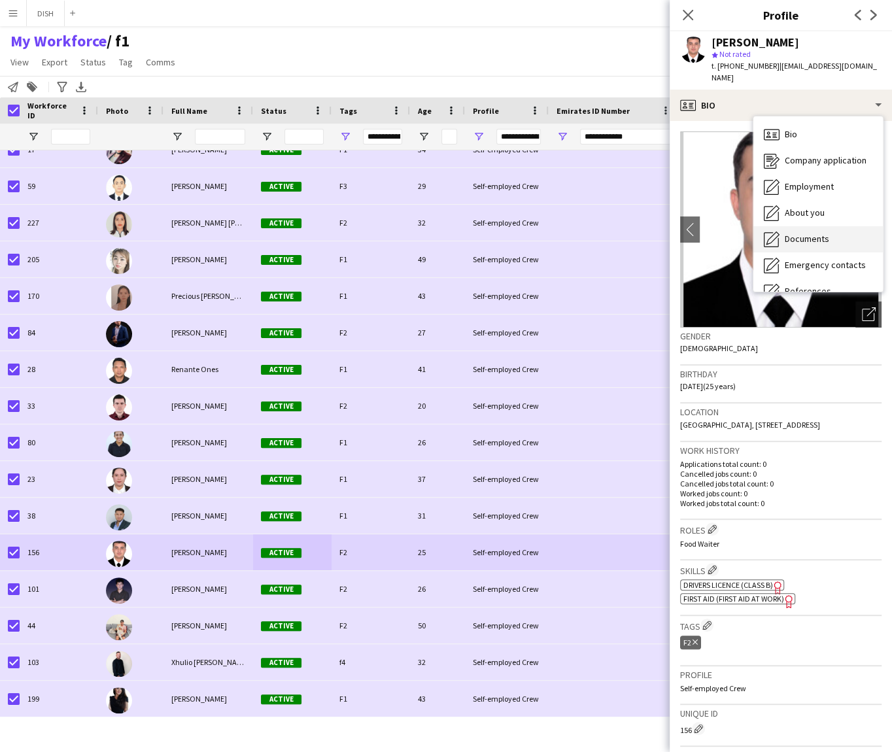
click at [794, 233] on span "Documents" at bounding box center [807, 239] width 44 height 12
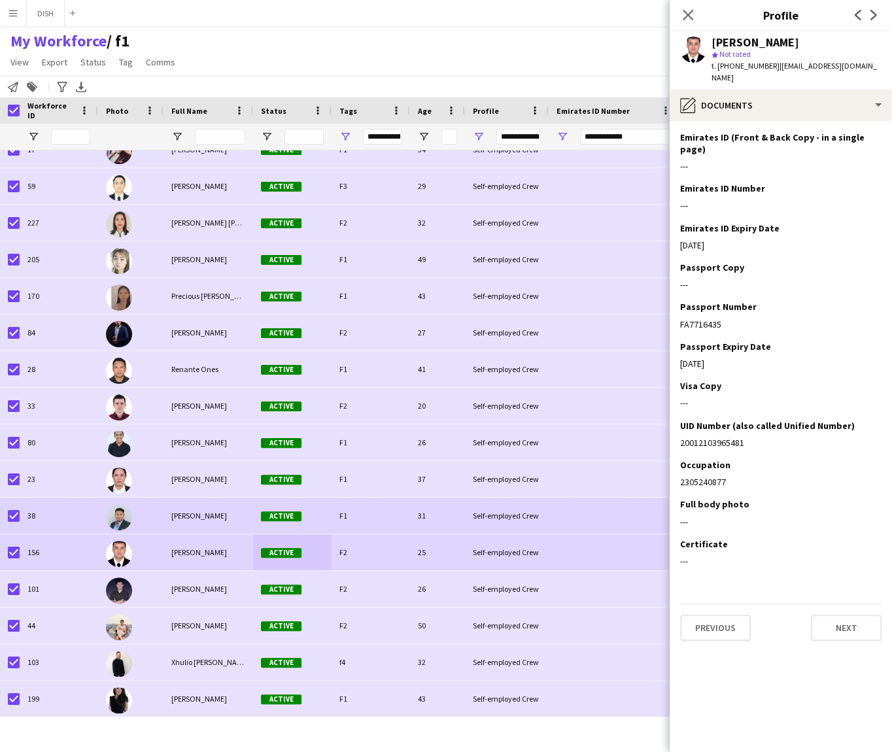
click at [243, 510] on div "[PERSON_NAME]" at bounding box center [208, 516] width 90 height 36
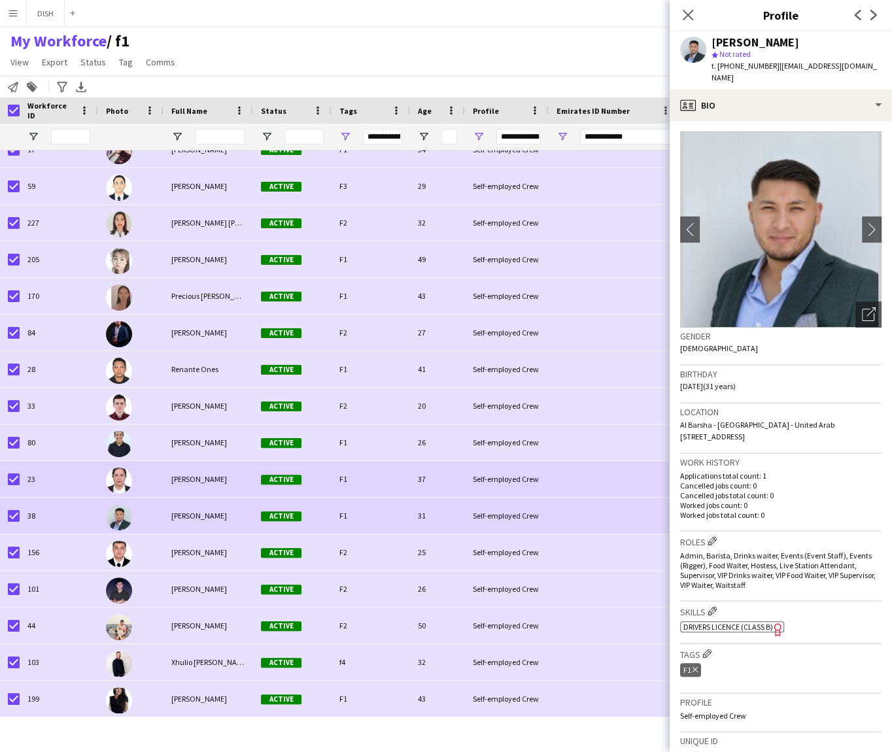
click at [235, 483] on div "[PERSON_NAME]" at bounding box center [208, 479] width 90 height 36
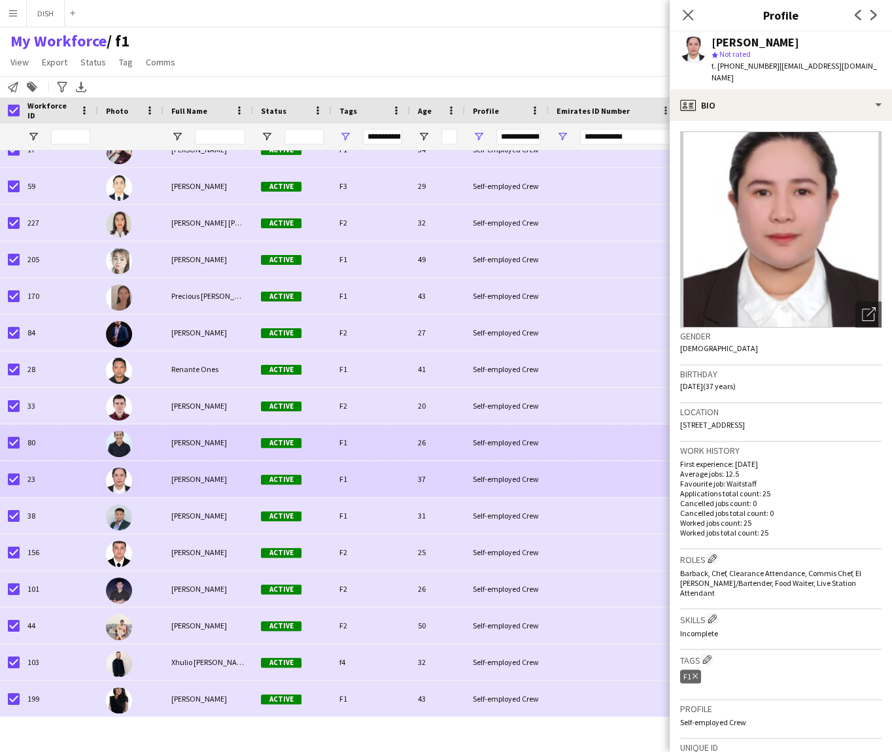
click at [221, 441] on span "[PERSON_NAME]" at bounding box center [199, 442] width 56 height 10
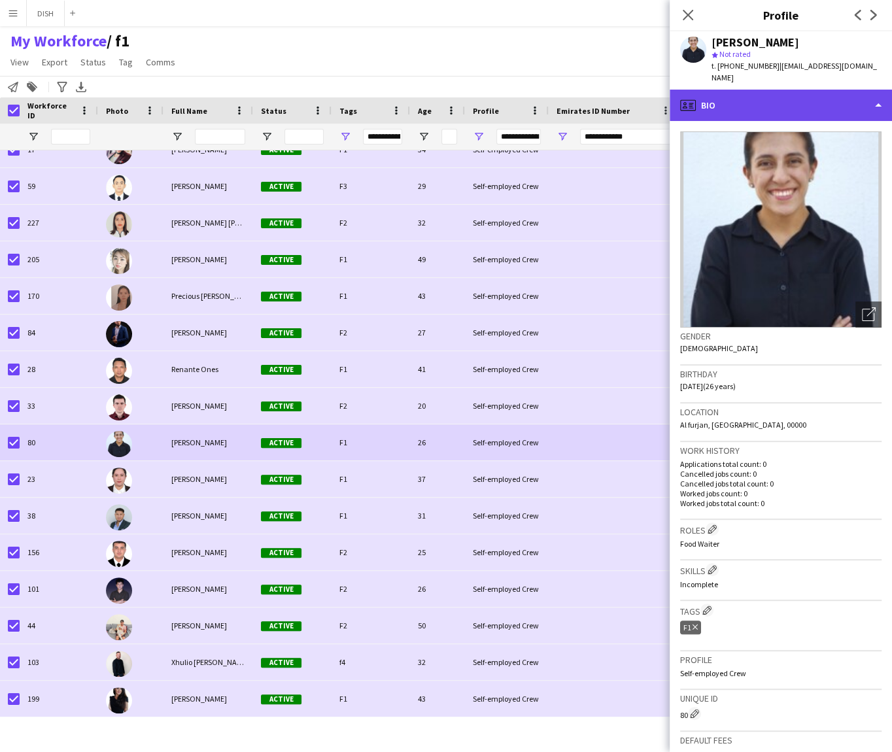
click at [740, 90] on div "profile Bio" at bounding box center [781, 105] width 222 height 31
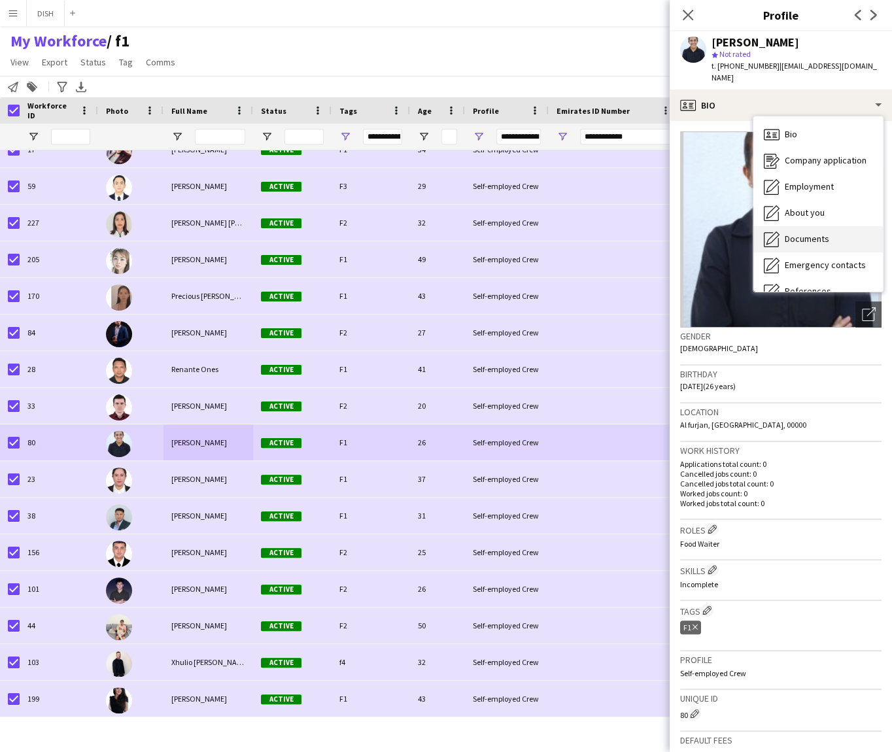
click at [833, 226] on div "Documents Documents" at bounding box center [817, 239] width 129 height 26
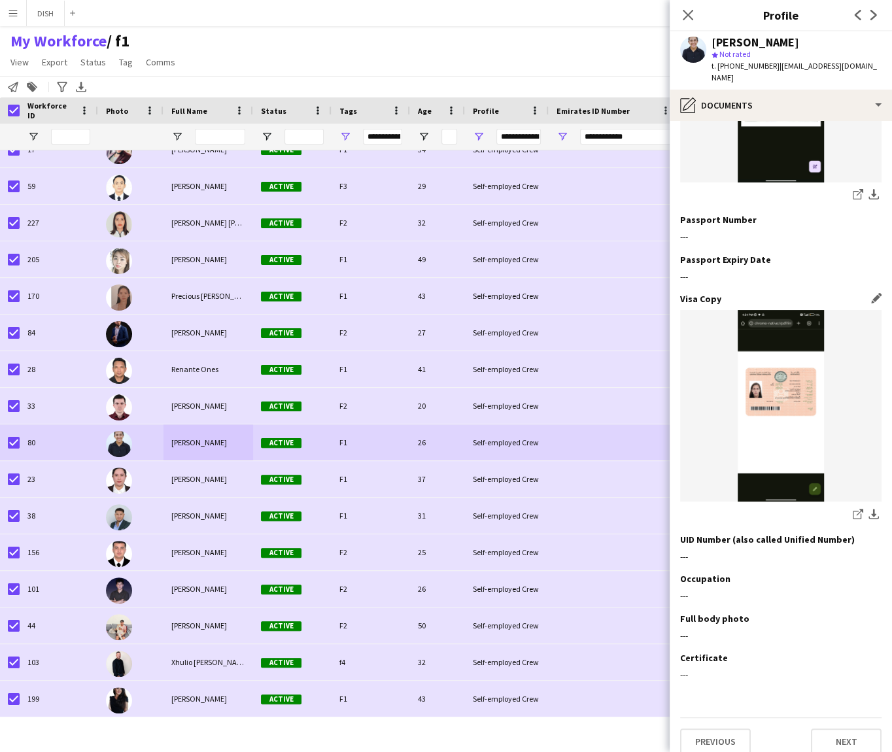
scroll to position [489, 0]
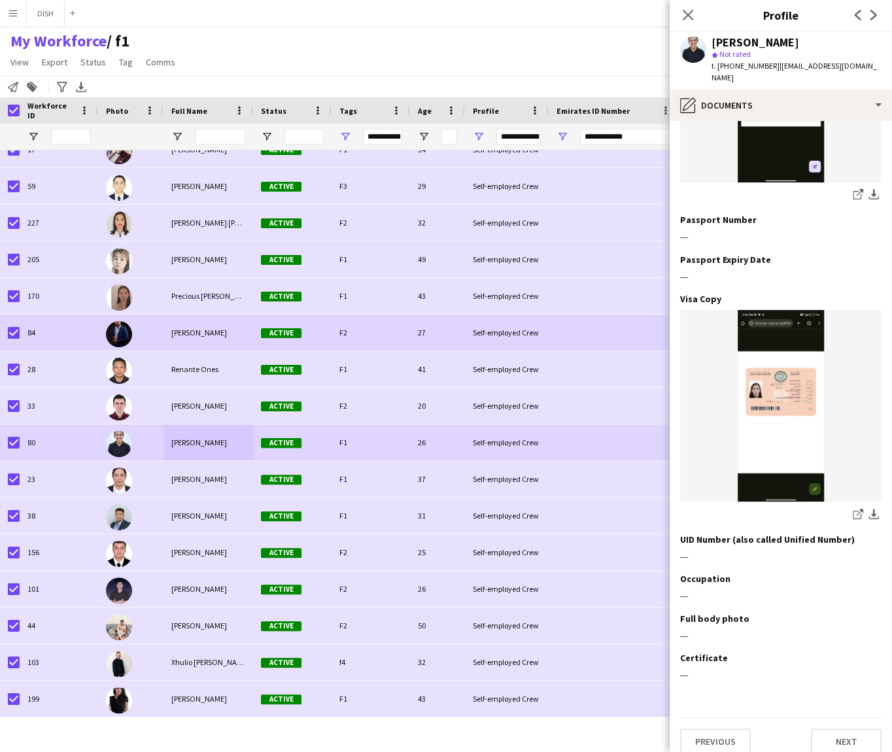
click at [173, 330] on span "[PERSON_NAME]" at bounding box center [199, 333] width 56 height 10
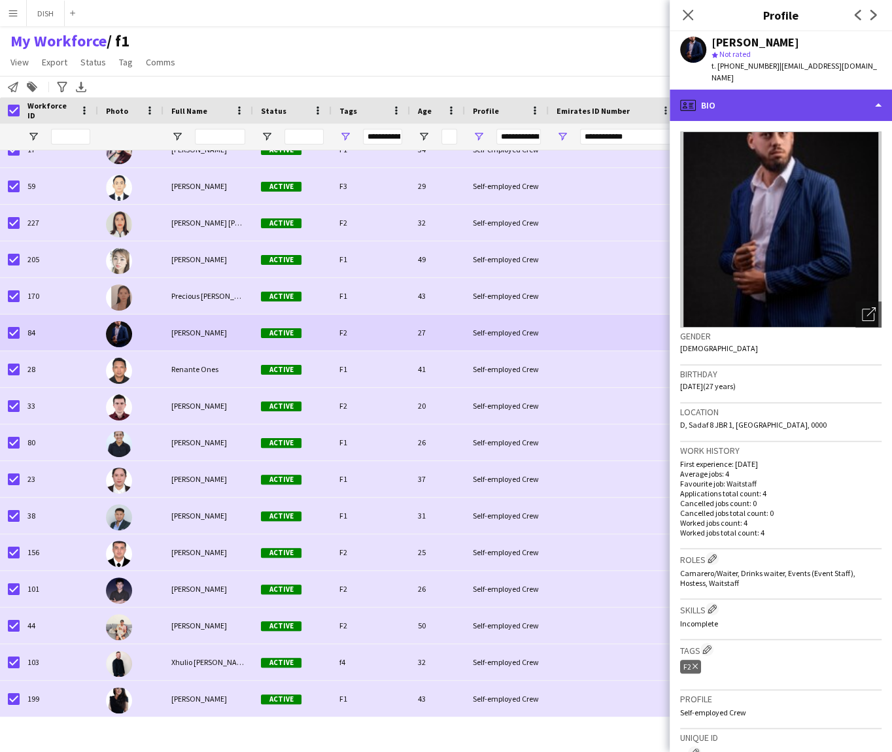
click at [810, 95] on div "profile Bio" at bounding box center [781, 105] width 222 height 31
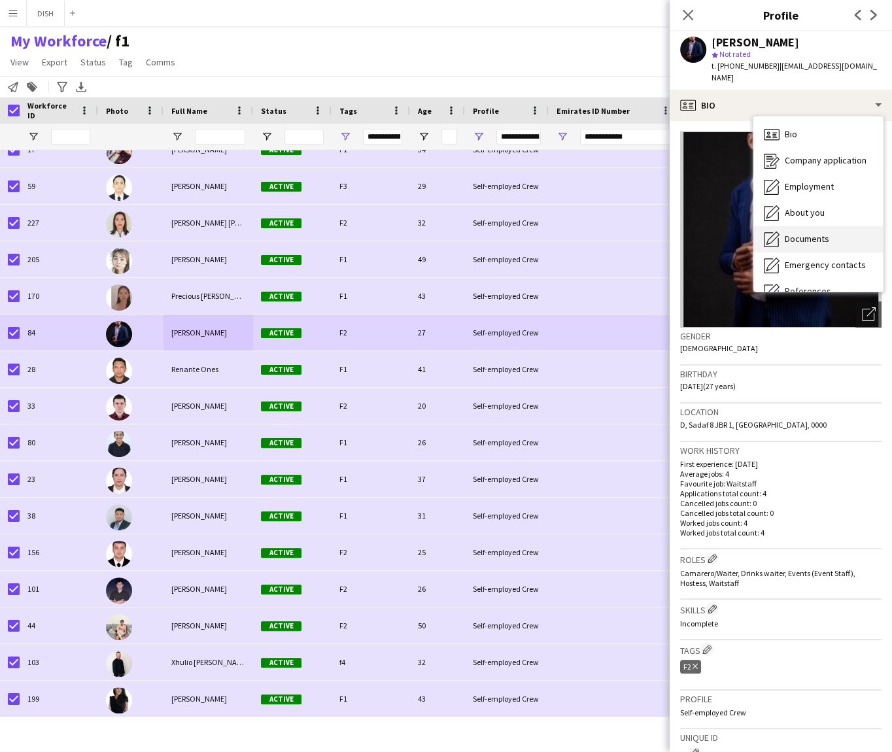
click at [825, 238] on span "Documents" at bounding box center [807, 239] width 44 height 12
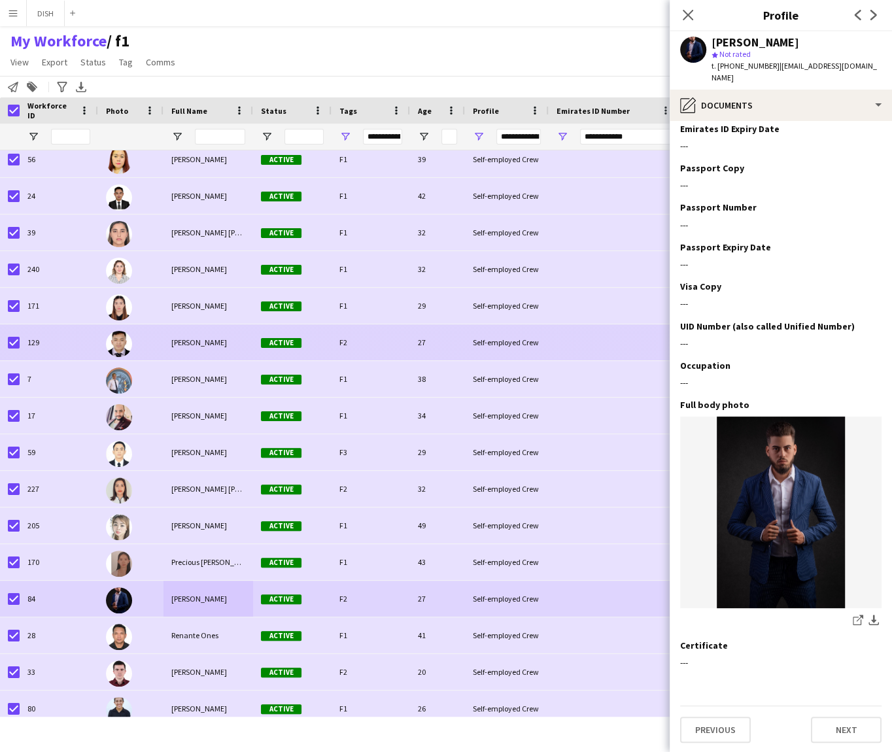
scroll to position [642, 0]
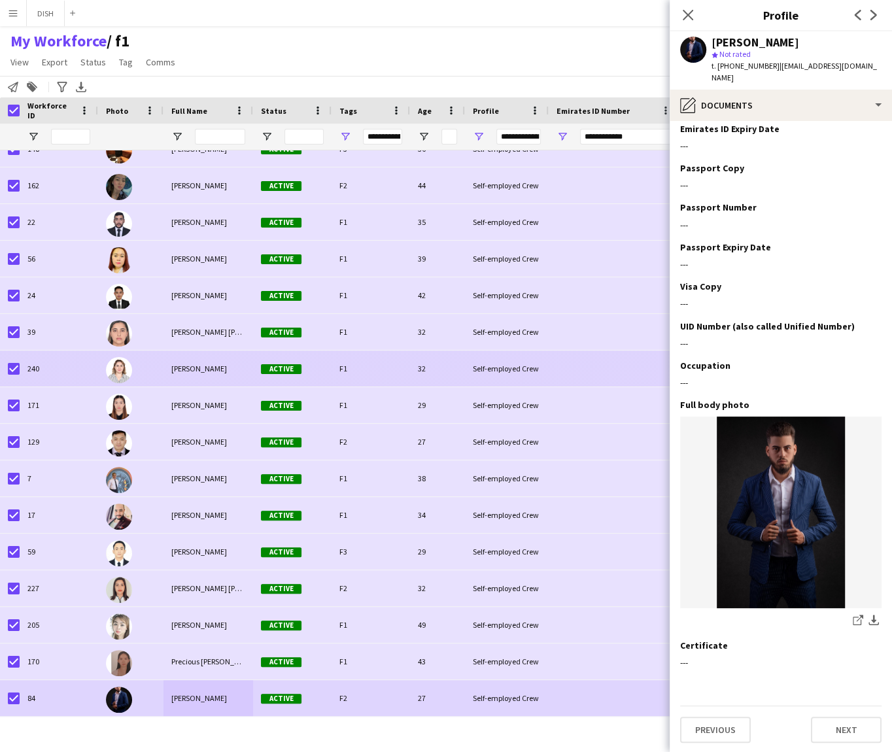
click at [243, 357] on div "[PERSON_NAME]" at bounding box center [208, 369] width 90 height 36
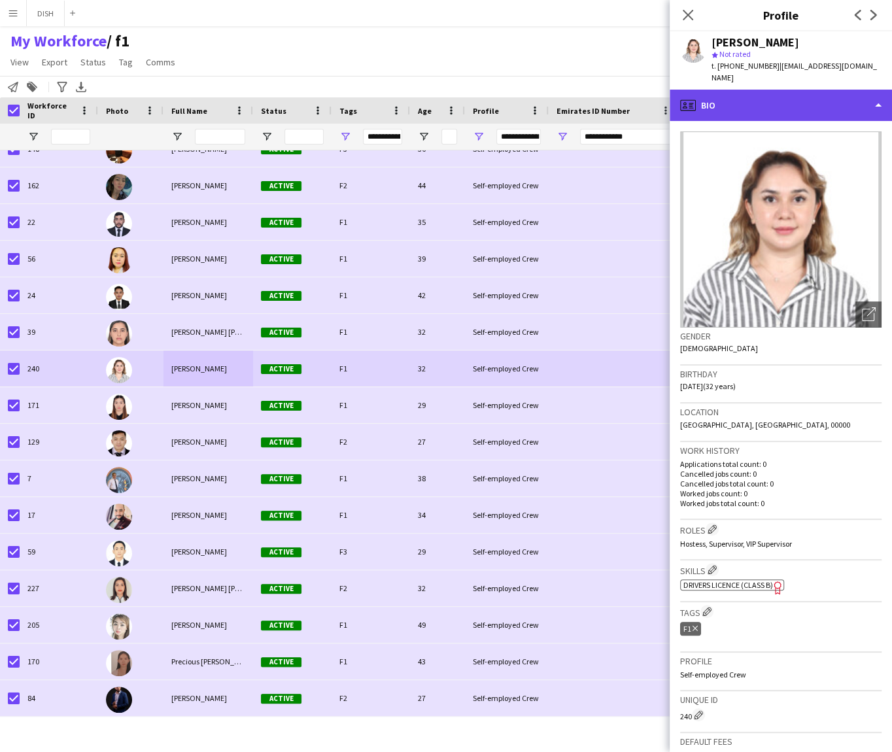
click at [764, 90] on div "profile Bio" at bounding box center [781, 105] width 222 height 31
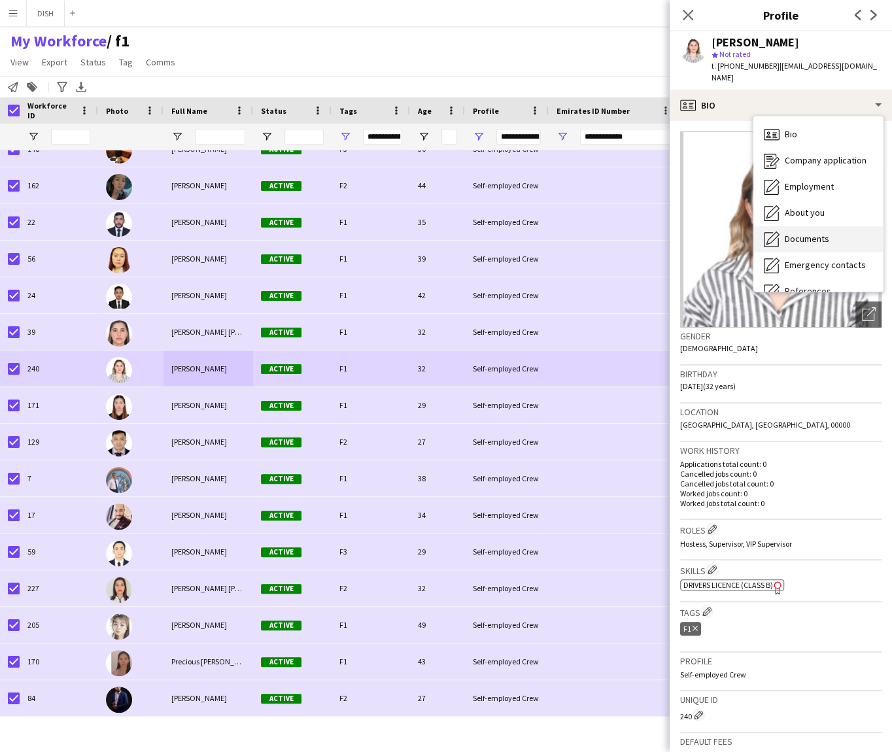
click at [807, 233] on span "Documents" at bounding box center [807, 239] width 44 height 12
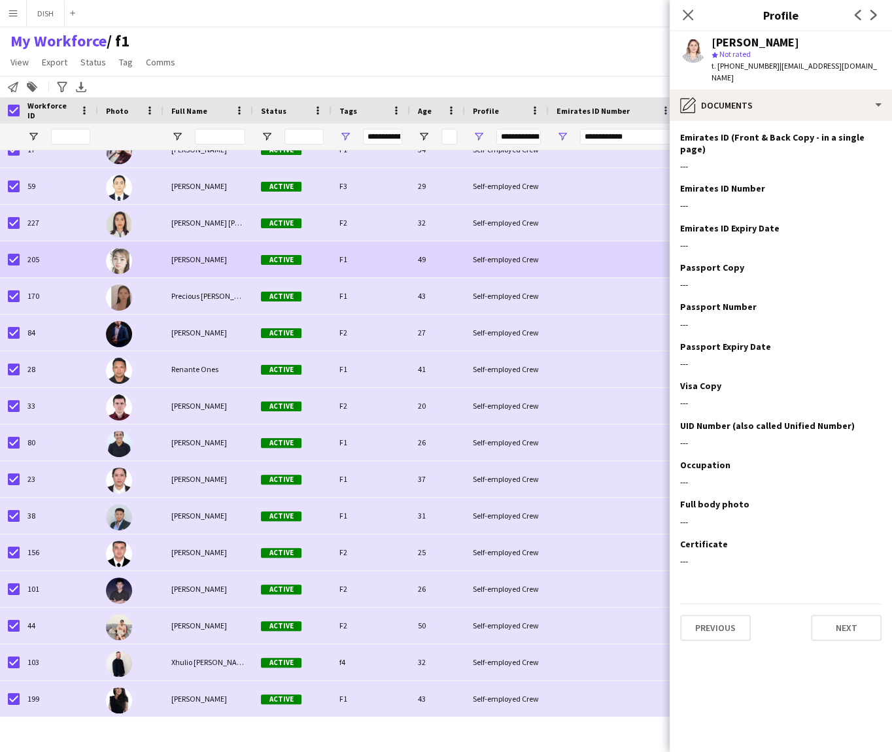
click at [177, 268] on div "[PERSON_NAME]" at bounding box center [208, 259] width 90 height 36
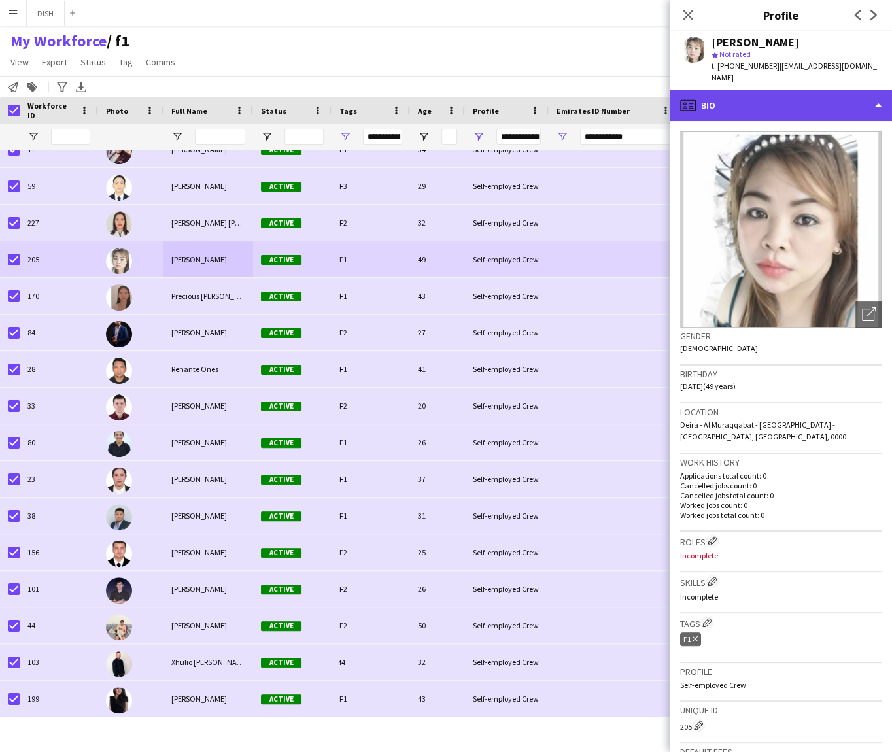
click at [751, 98] on div "profile Bio" at bounding box center [781, 105] width 222 height 31
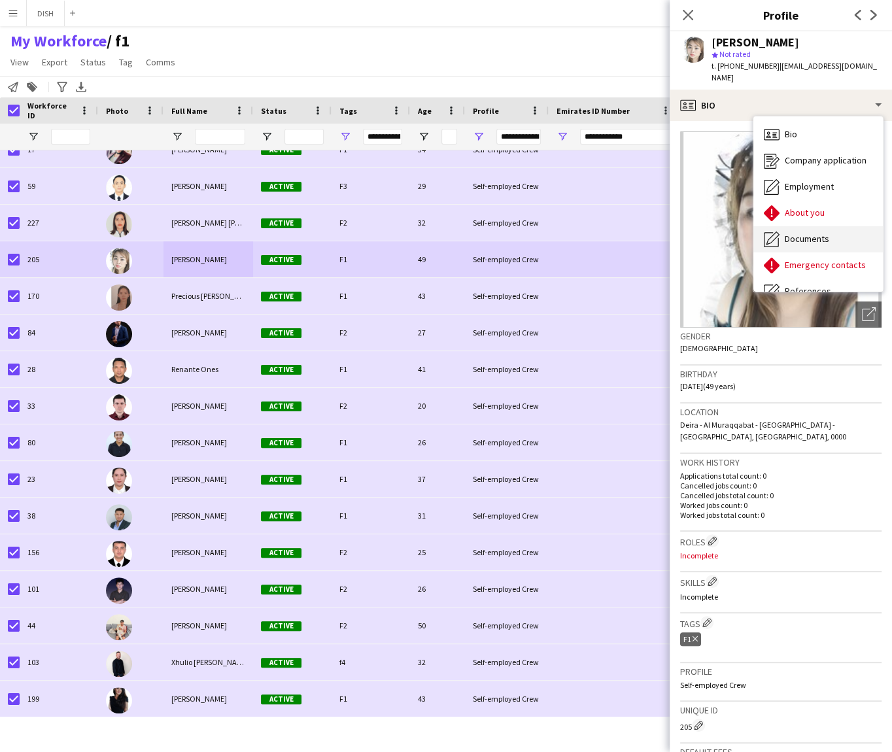
click at [801, 233] on span "Documents" at bounding box center [807, 239] width 44 height 12
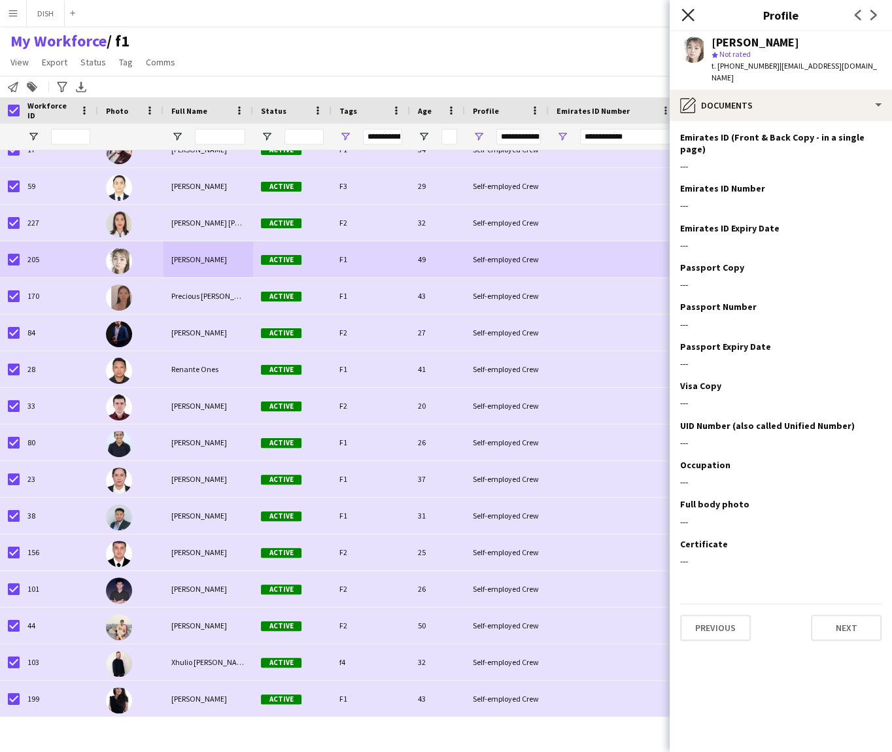
click at [689, 20] on icon "Close pop-in" at bounding box center [687, 15] width 12 height 12
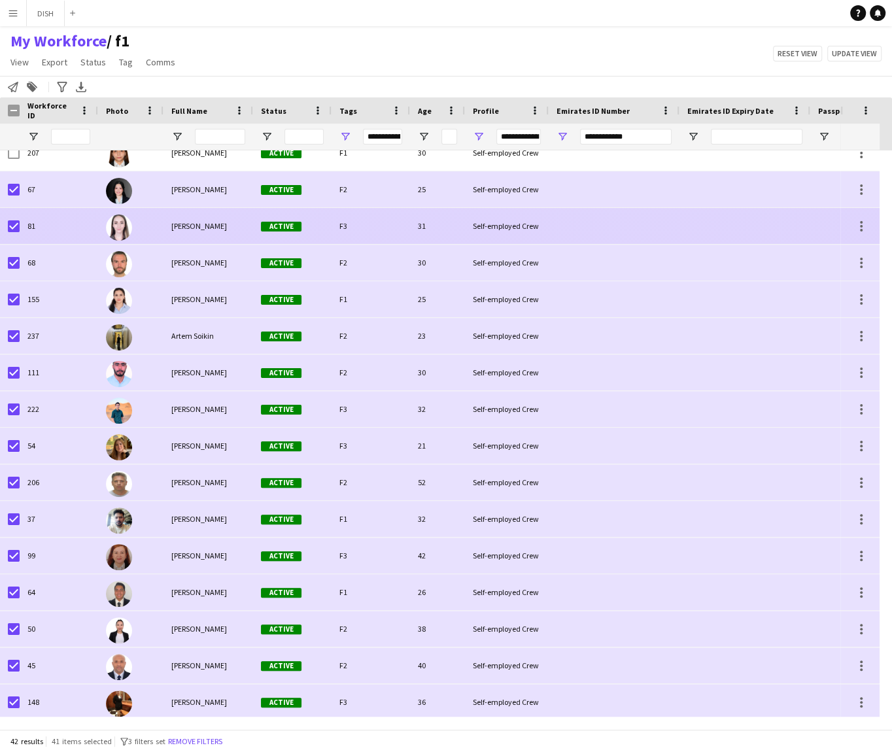
scroll to position [0, 0]
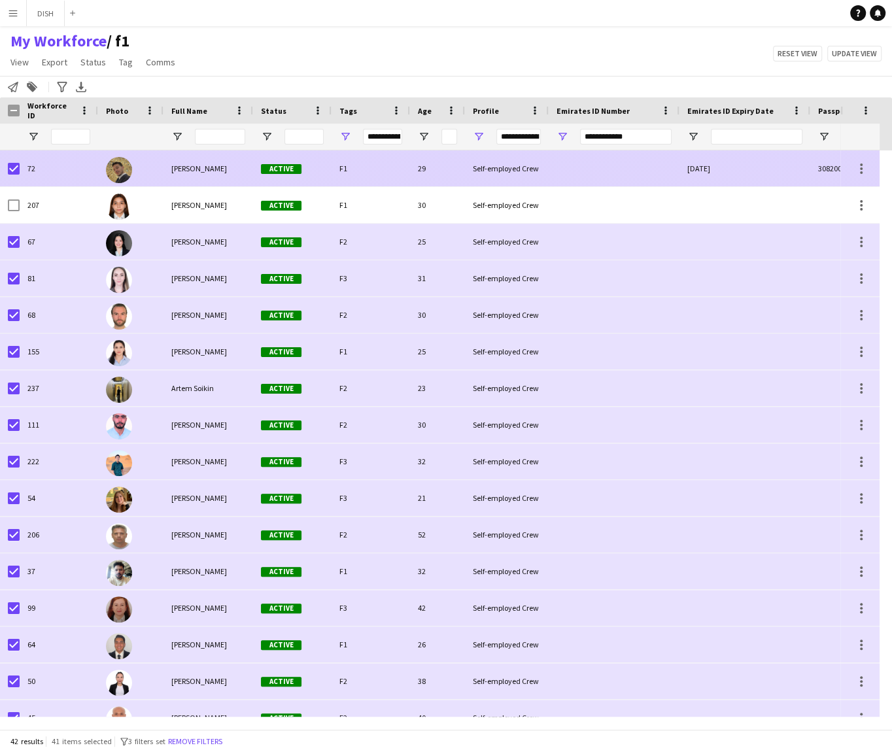
click at [389, 164] on div "F1" at bounding box center [371, 168] width 78 height 36
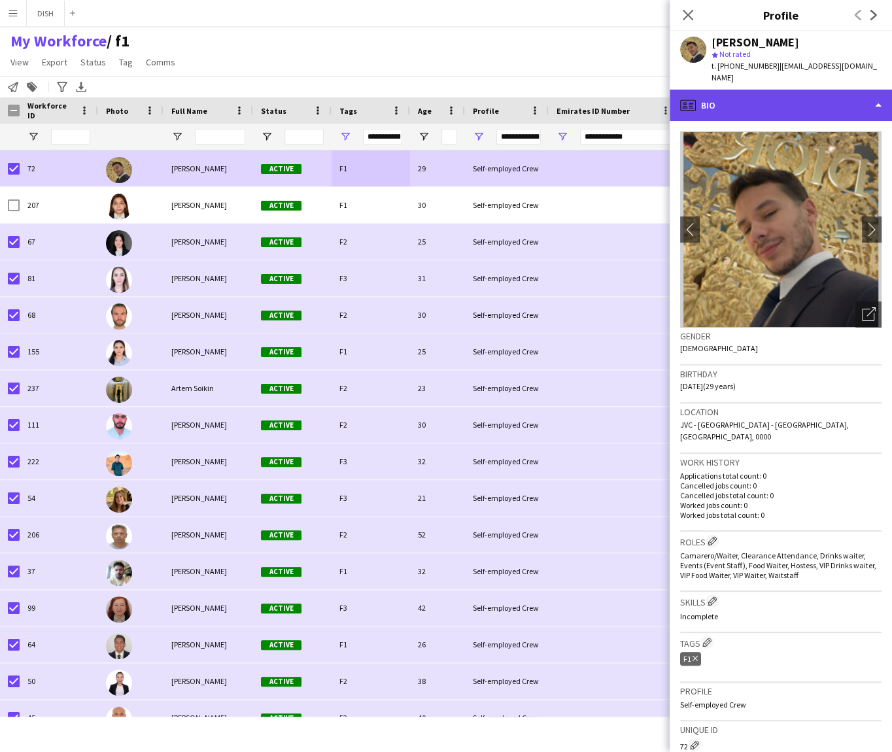
click at [747, 101] on div "profile Bio" at bounding box center [781, 105] width 222 height 31
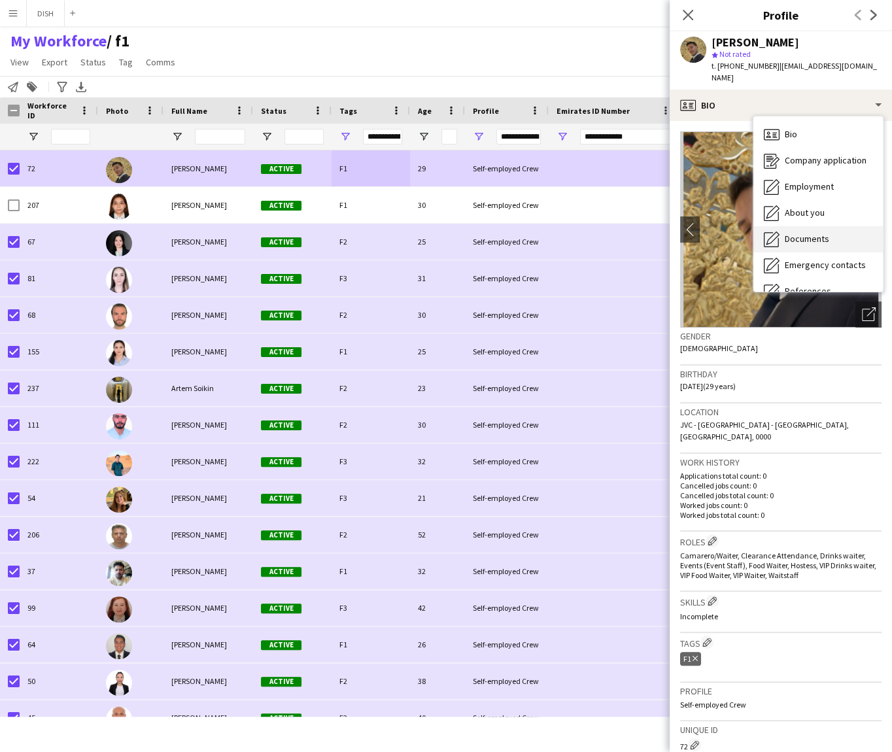
click at [806, 226] on div "Documents Documents" at bounding box center [817, 239] width 129 height 26
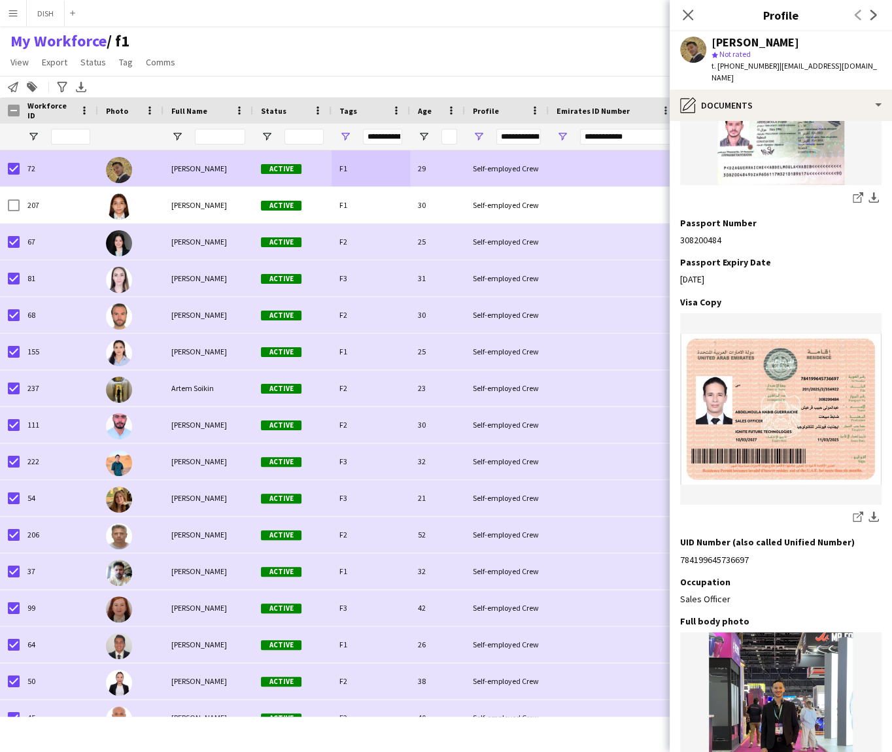
scroll to position [914, 0]
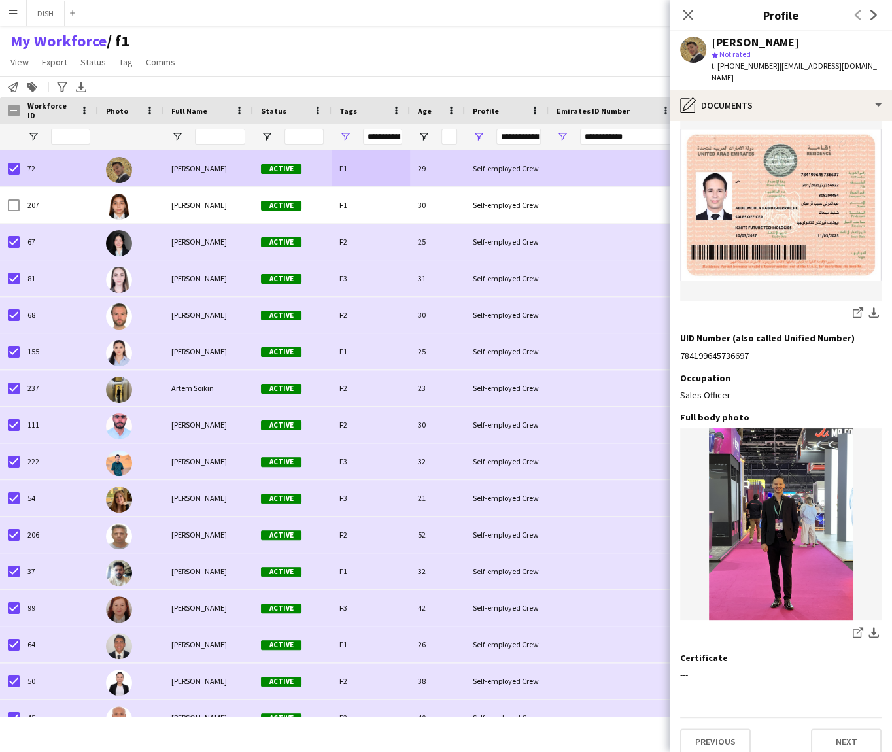
click at [355, 31] on div "My Workforce / f1 View Views Default view f1 J.view [PERSON_NAME]'s view Test N…" at bounding box center [446, 53] width 892 height 44
